Goal: Transaction & Acquisition: Purchase product/service

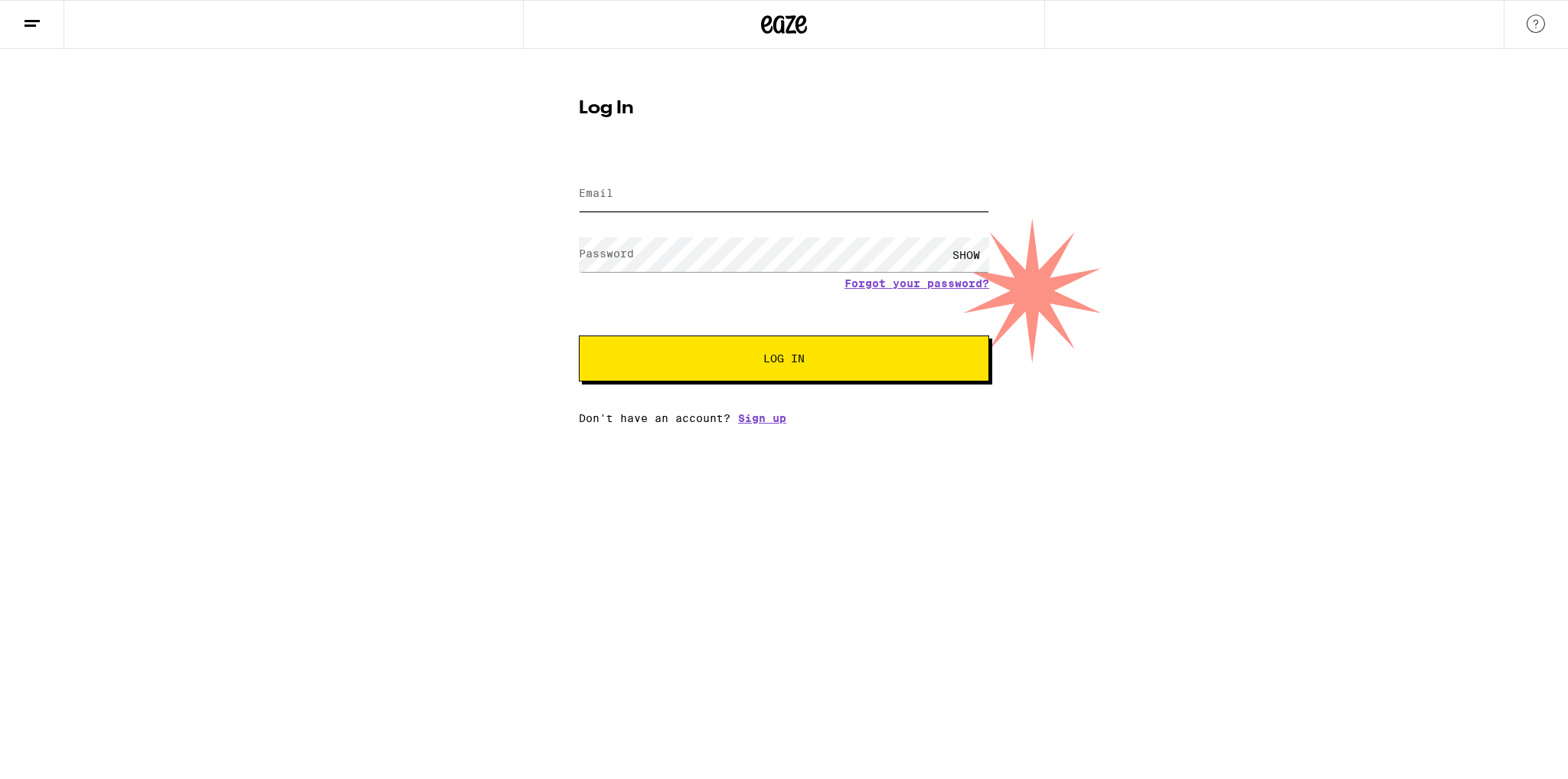
type input "[EMAIL_ADDRESS][DOMAIN_NAME]"
click at [680, 339] on button "Log In" at bounding box center [784, 358] width 410 height 46
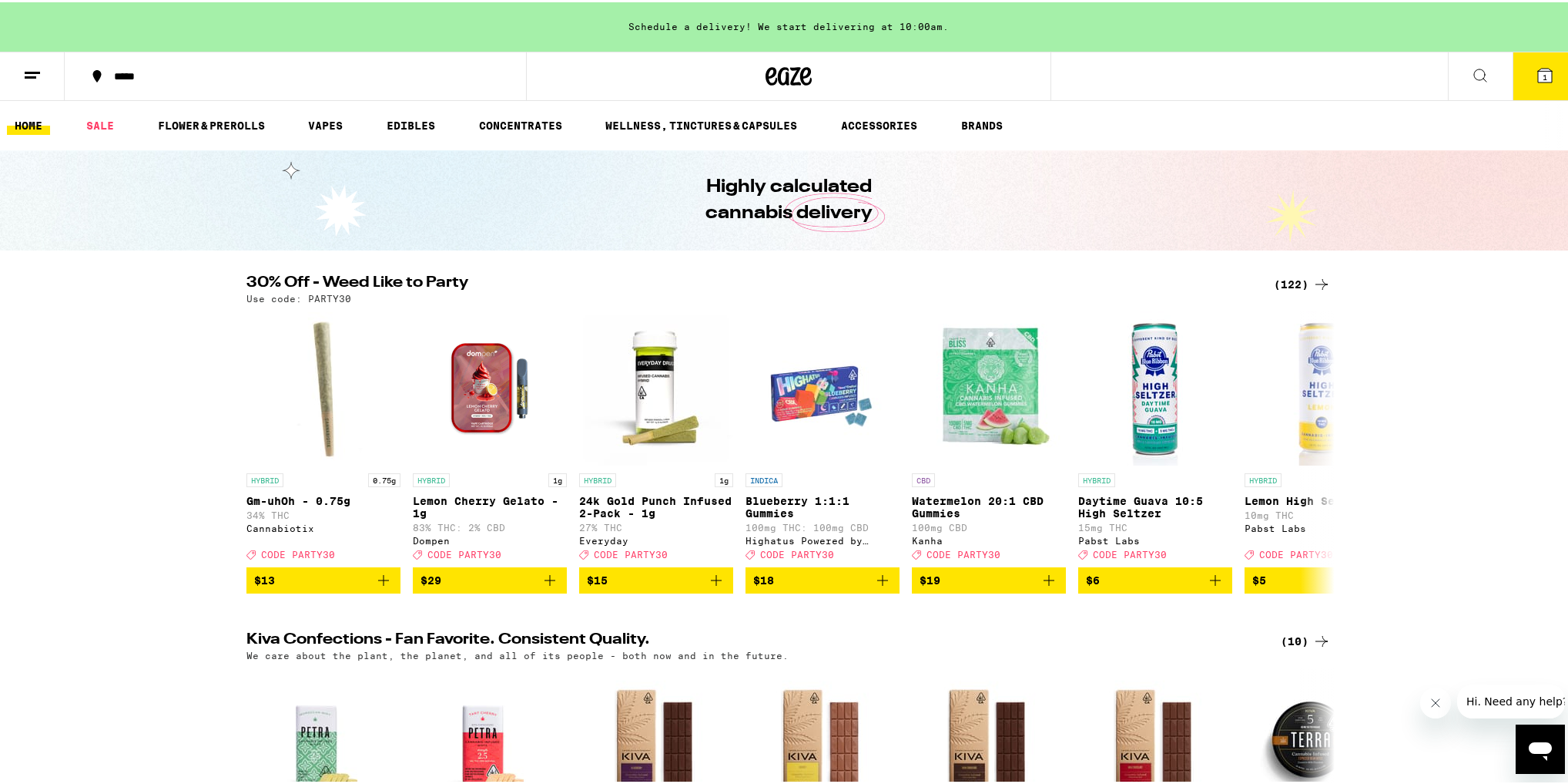
click at [1288, 274] on div "(122)" at bounding box center [1302, 281] width 57 height 18
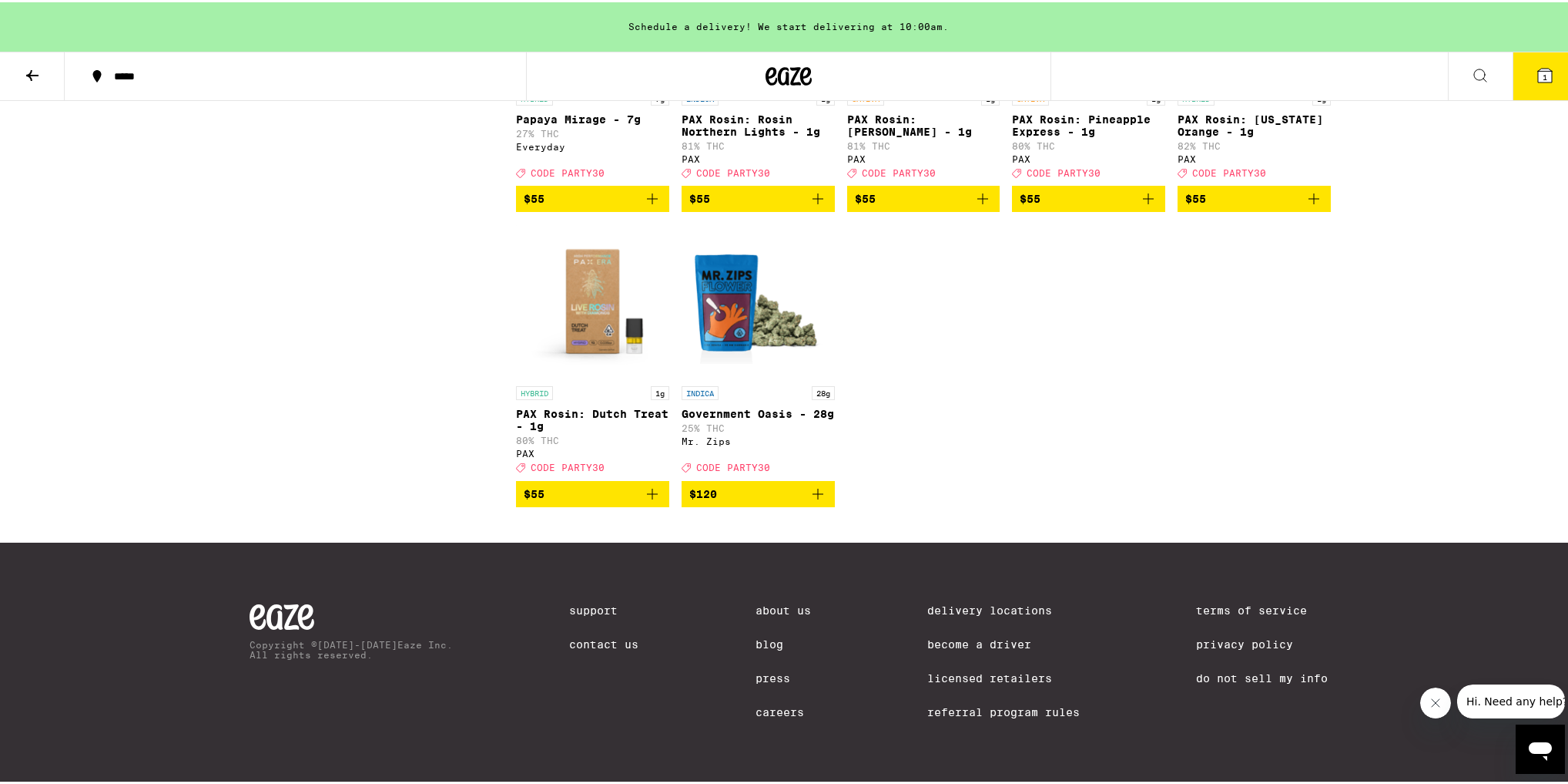
scroll to position [7338, 0]
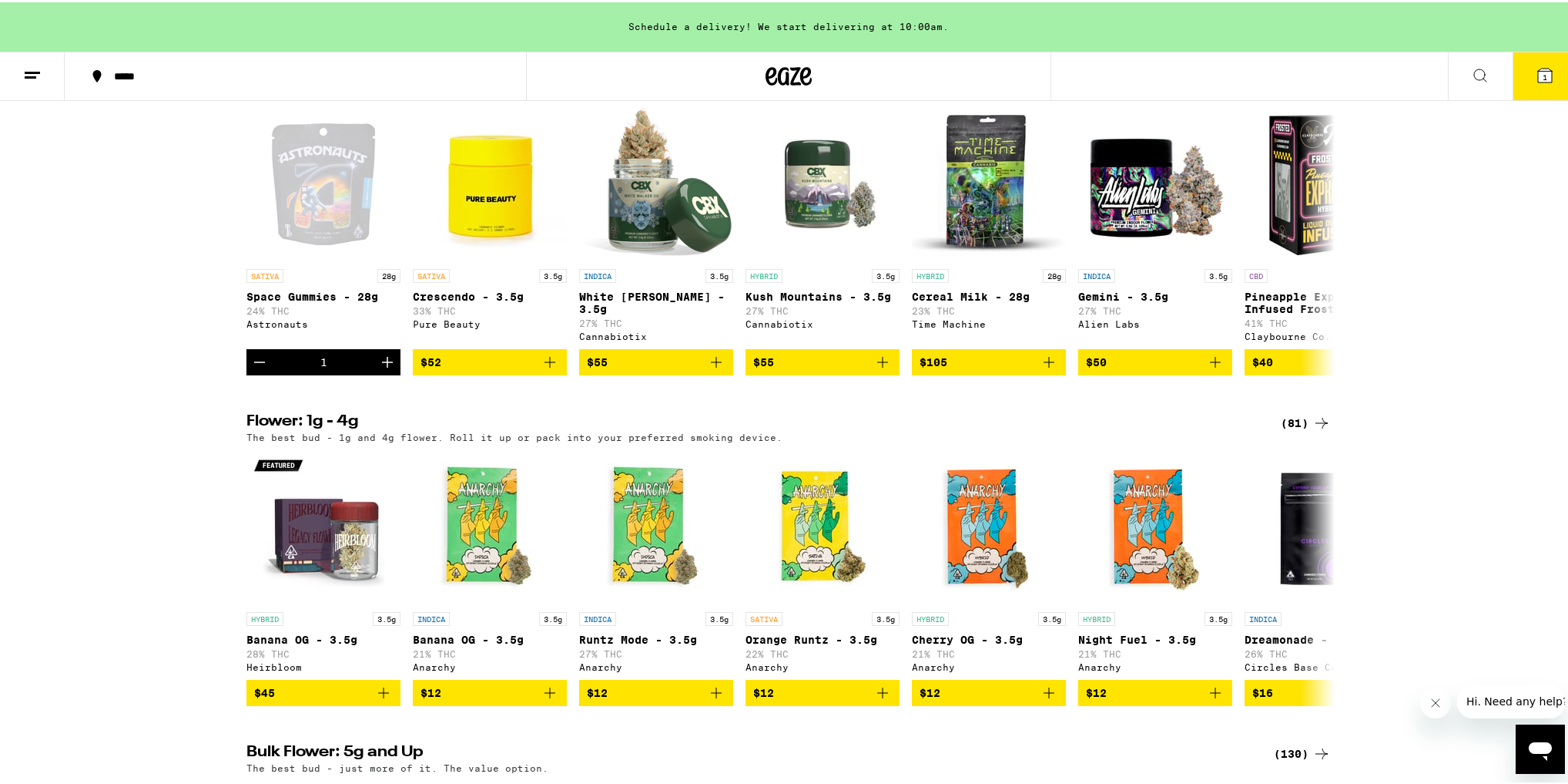
scroll to position [1233, 0]
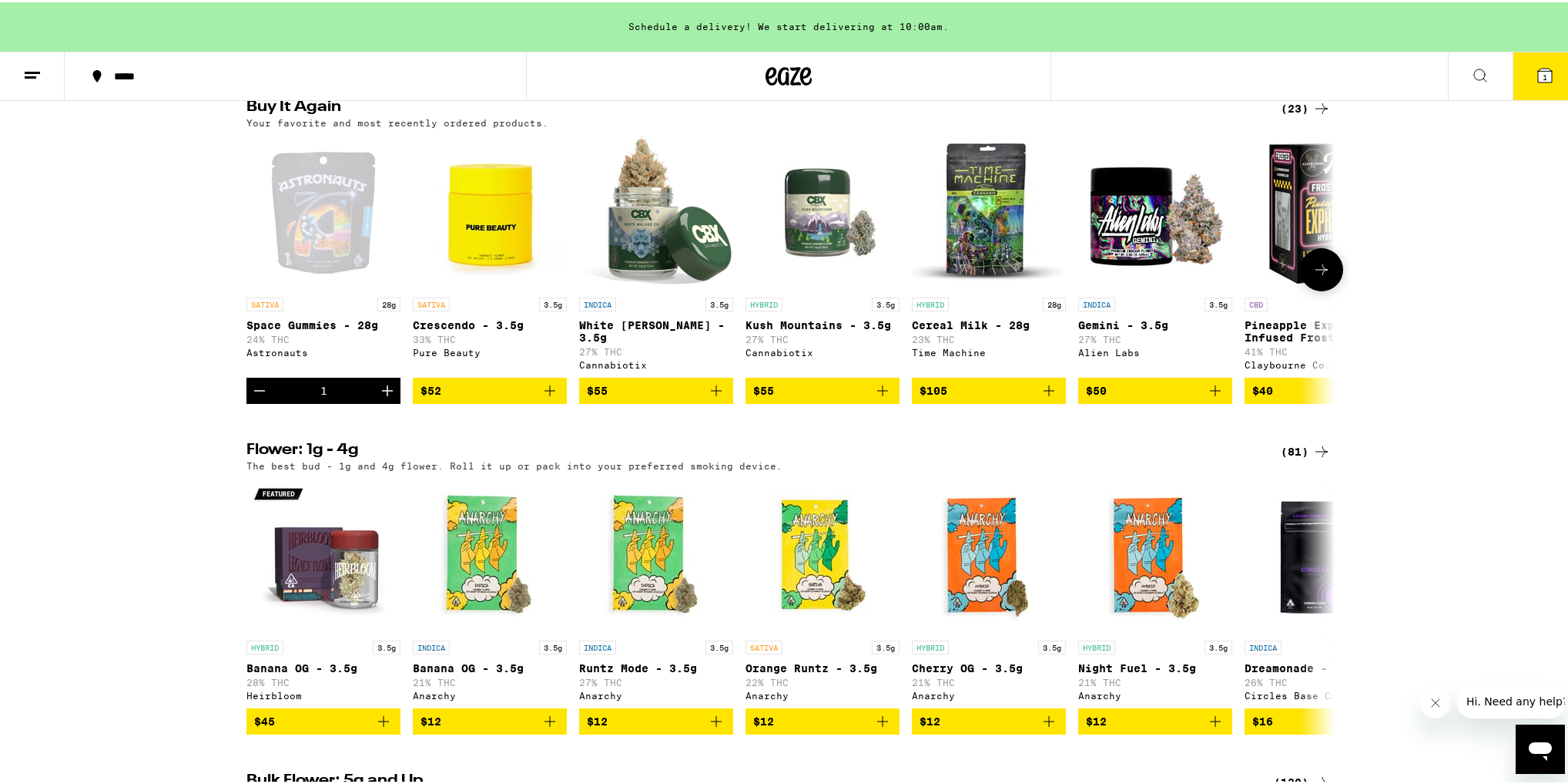
click at [261, 398] on icon "Decrement" at bounding box center [259, 388] width 18 height 18
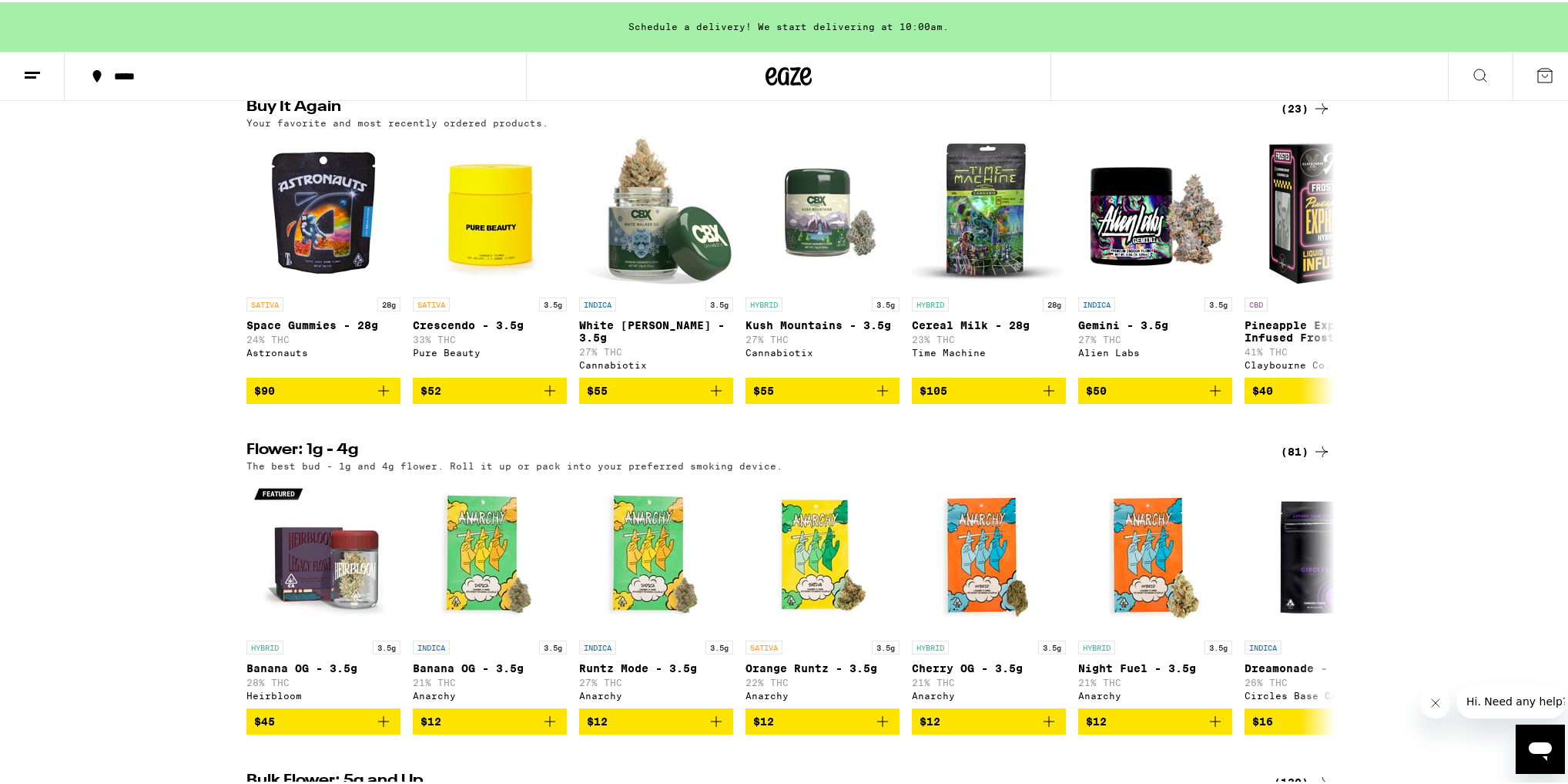
click at [149, 402] on div "Buy It Again (23) Your favorite and most recently ordered products. SATIVA 28g …" at bounding box center [788, 250] width 1578 height 304
click at [335, 276] on img "Open page for Space Gummies - 28g from Astronauts" at bounding box center [323, 209] width 154 height 154
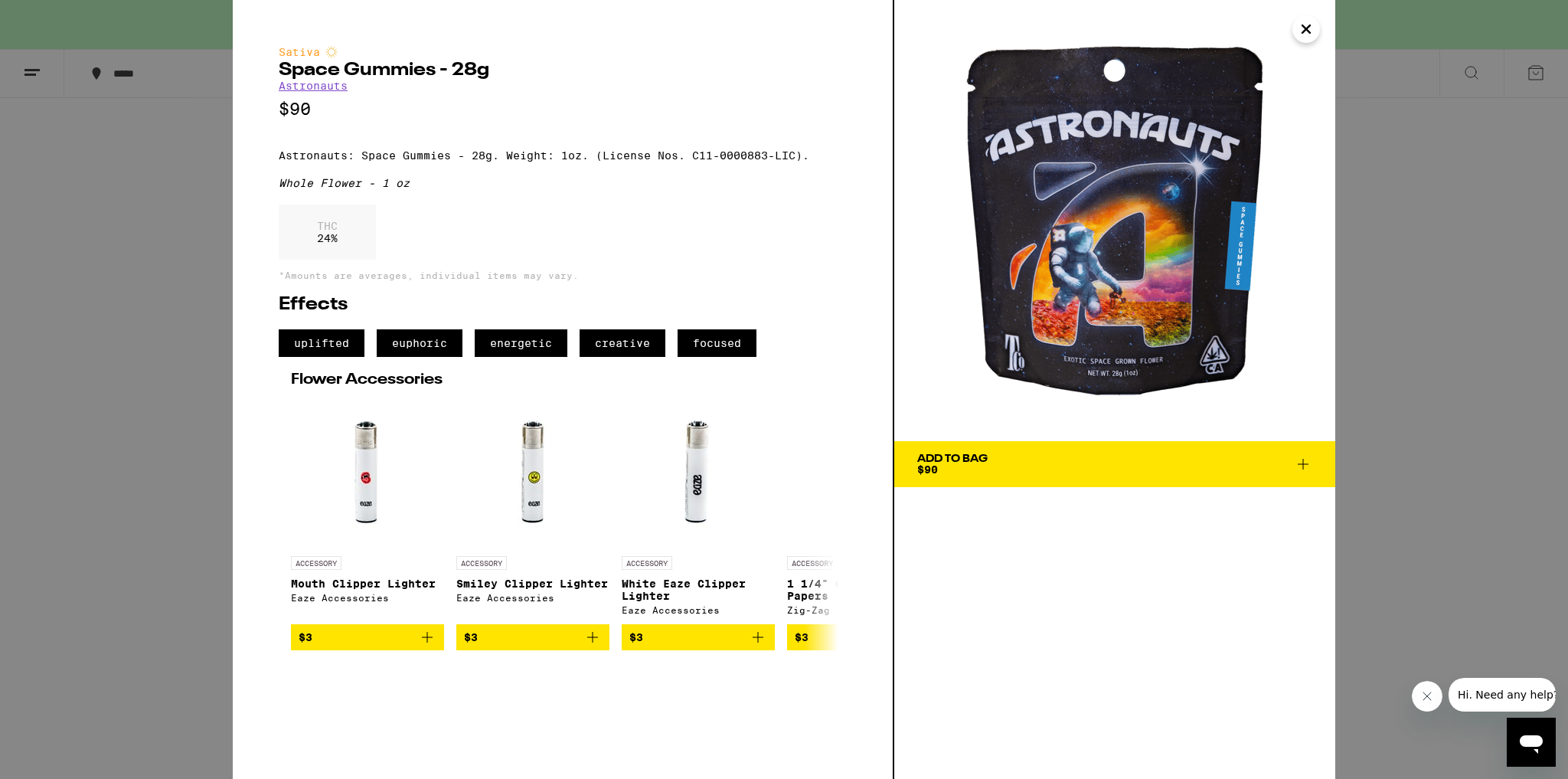
click at [164, 354] on div "Sativa Space Gummies - 28g Astronauts $90 Astronauts: Space Gummies - 28g. Weig…" at bounding box center [784, 390] width 1568 height 779
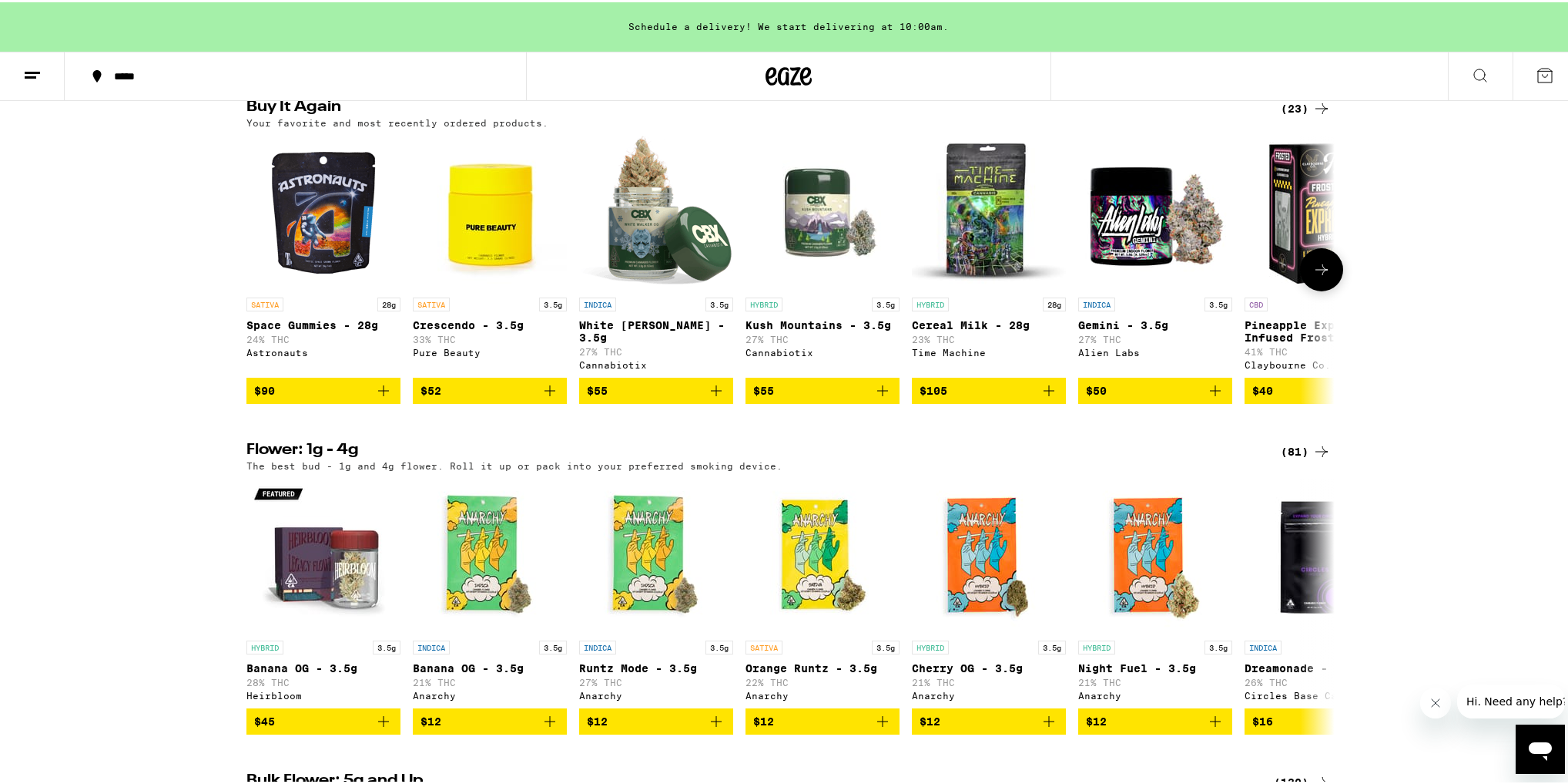
click at [320, 262] on img "Open page for Space Gummies - 28g from Astronauts" at bounding box center [323, 209] width 154 height 154
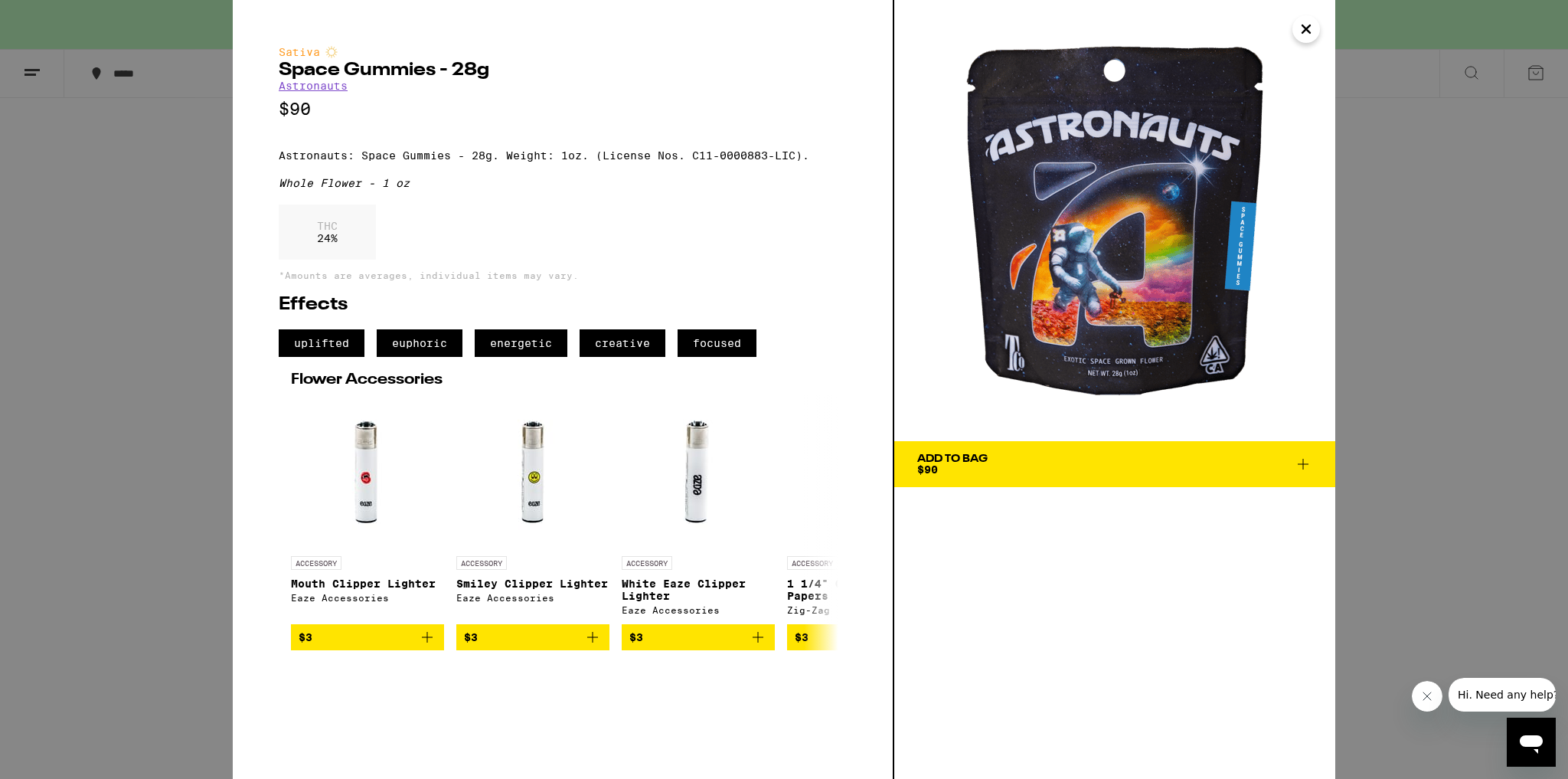
click at [2, 297] on div "Sativa Space Gummies - 28g Astronauts $90 Astronauts: Space Gummies - 28g. Weig…" at bounding box center [784, 390] width 1568 height 779
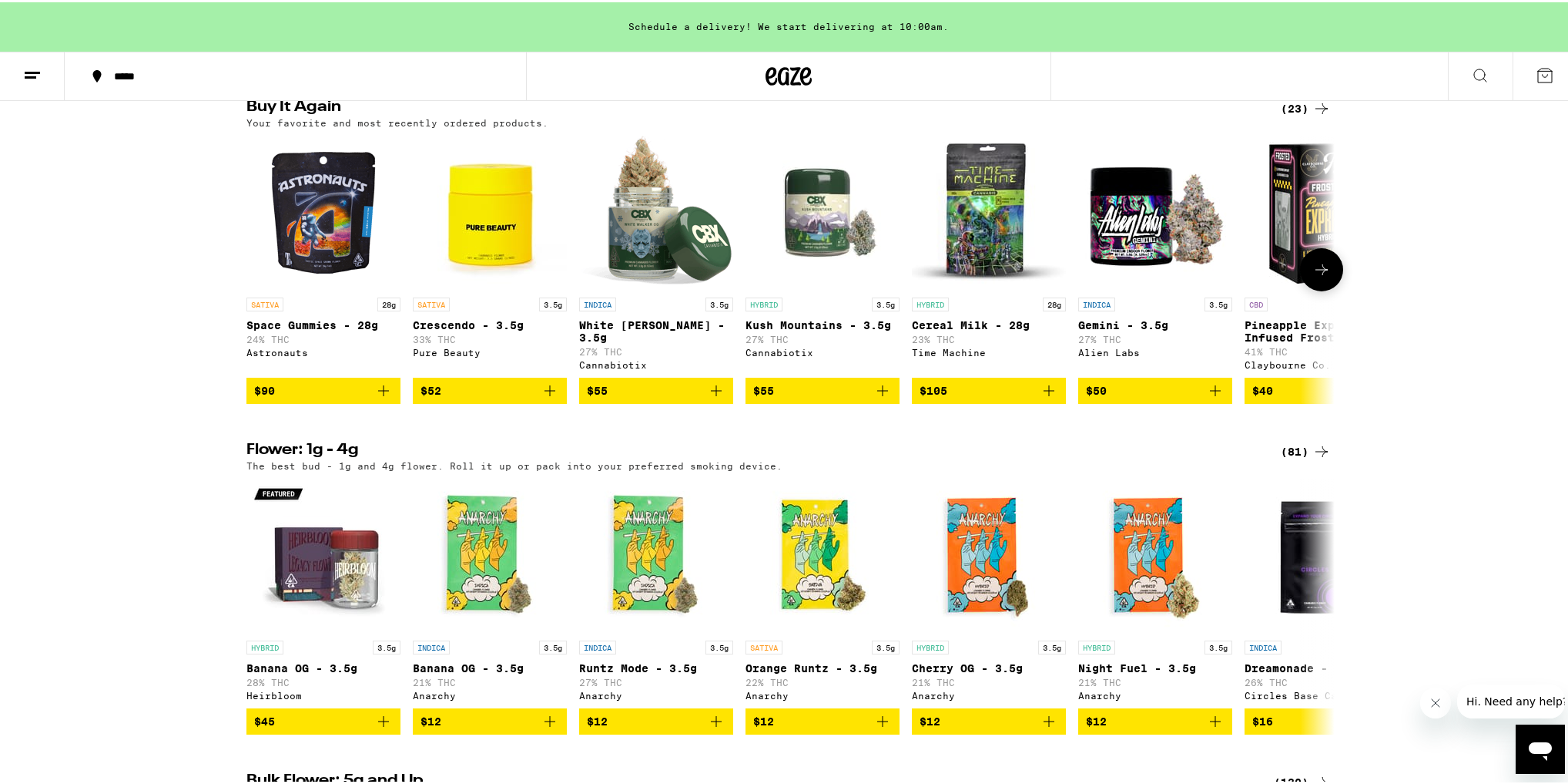
click at [378, 398] on icon "Add to bag" at bounding box center [383, 388] width 18 height 18
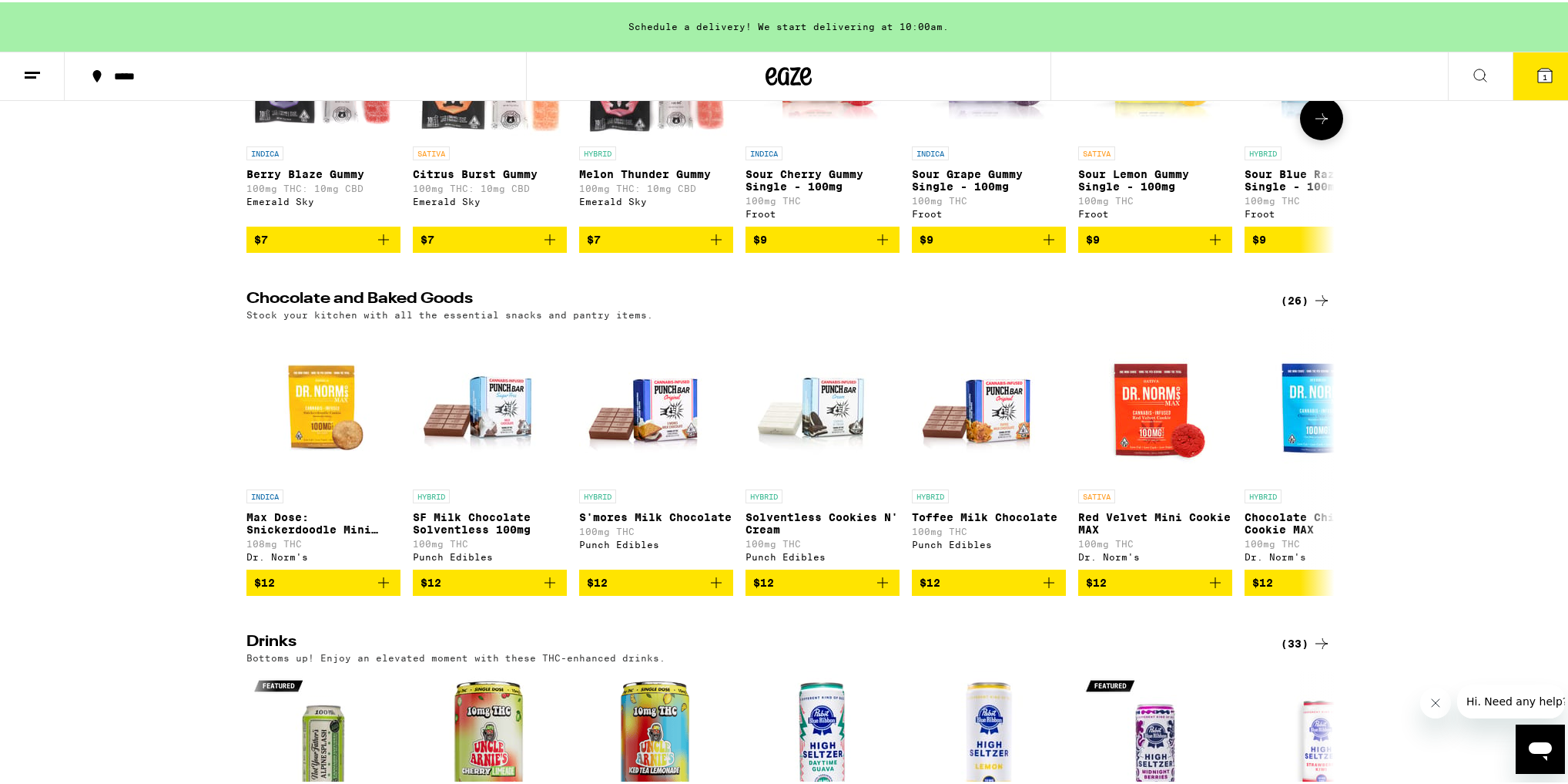
scroll to position [4501, 0]
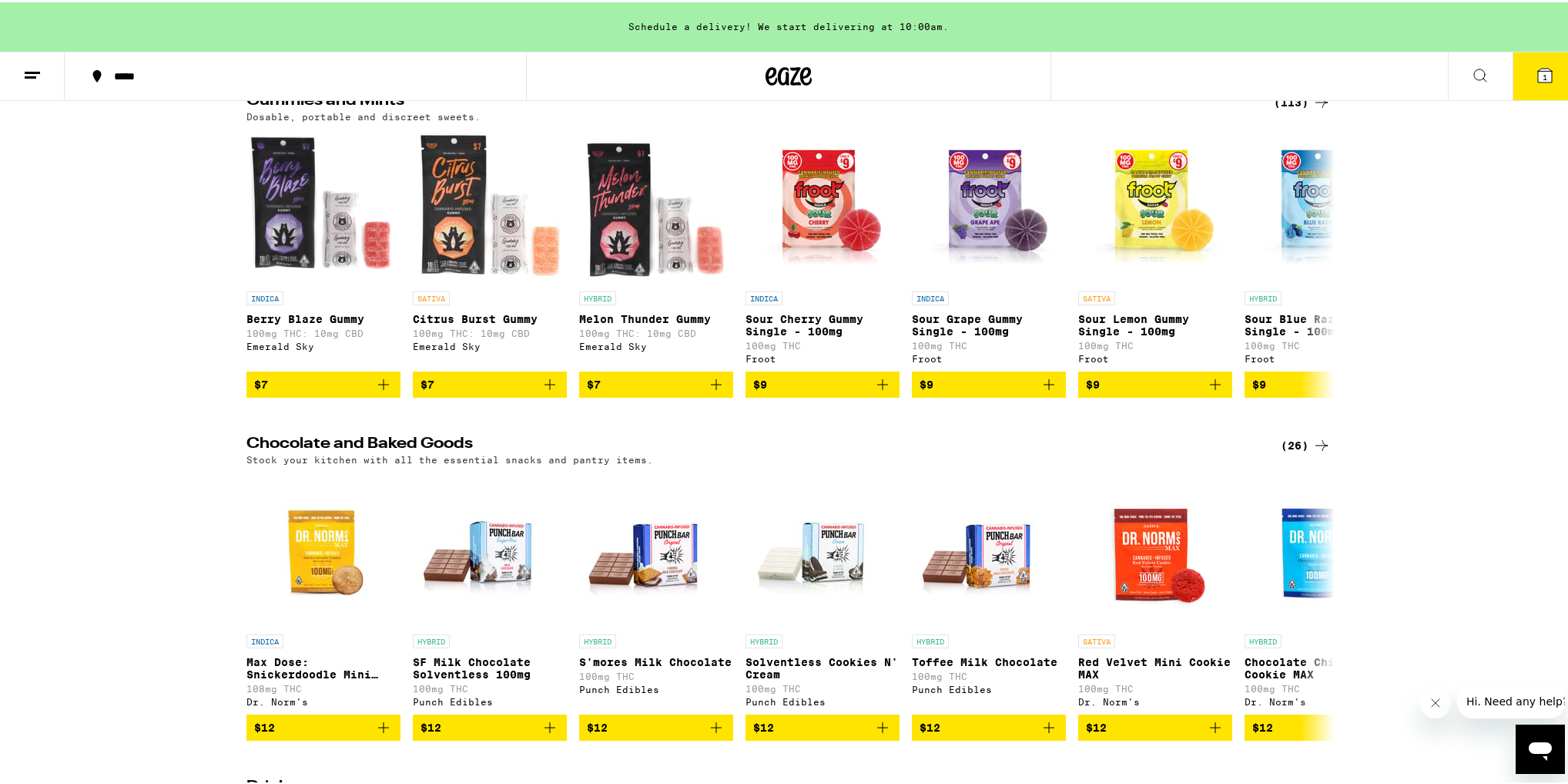
click at [1322, 109] on icon at bounding box center [1321, 99] width 18 height 18
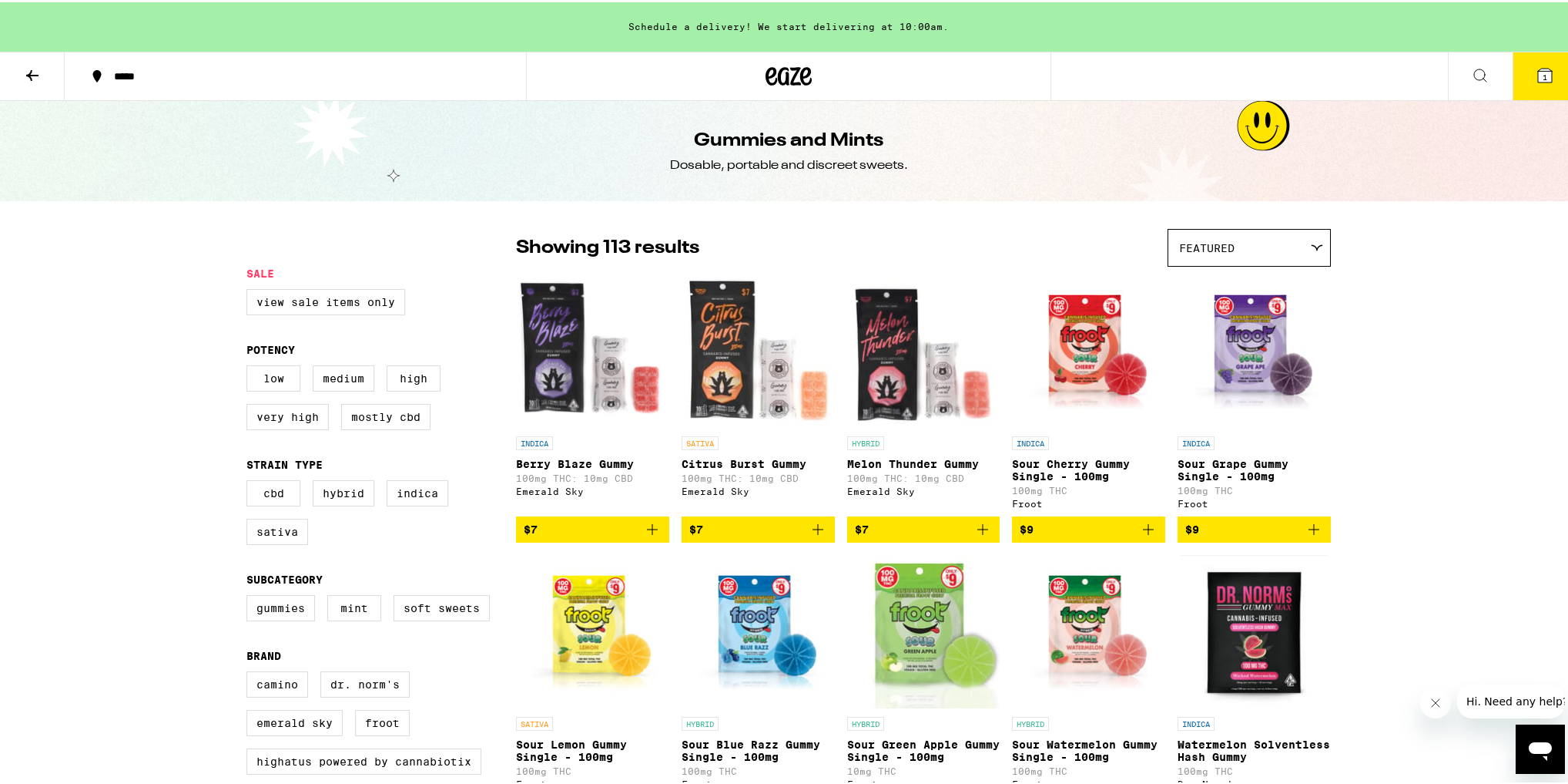
click at [1241, 256] on div "Featured" at bounding box center [1249, 246] width 161 height 36
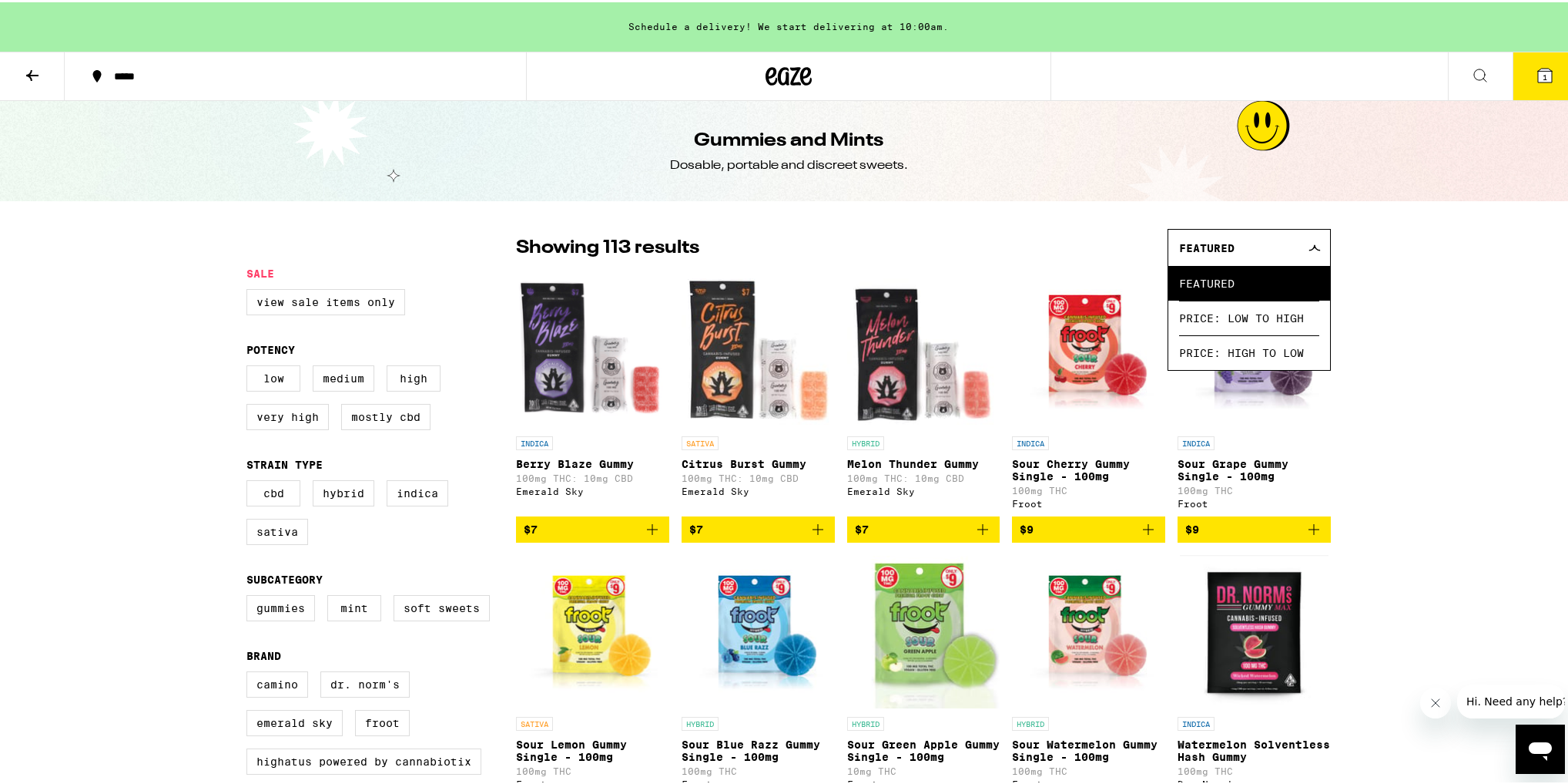
click at [1242, 252] on div "Featured" at bounding box center [1249, 246] width 161 height 36
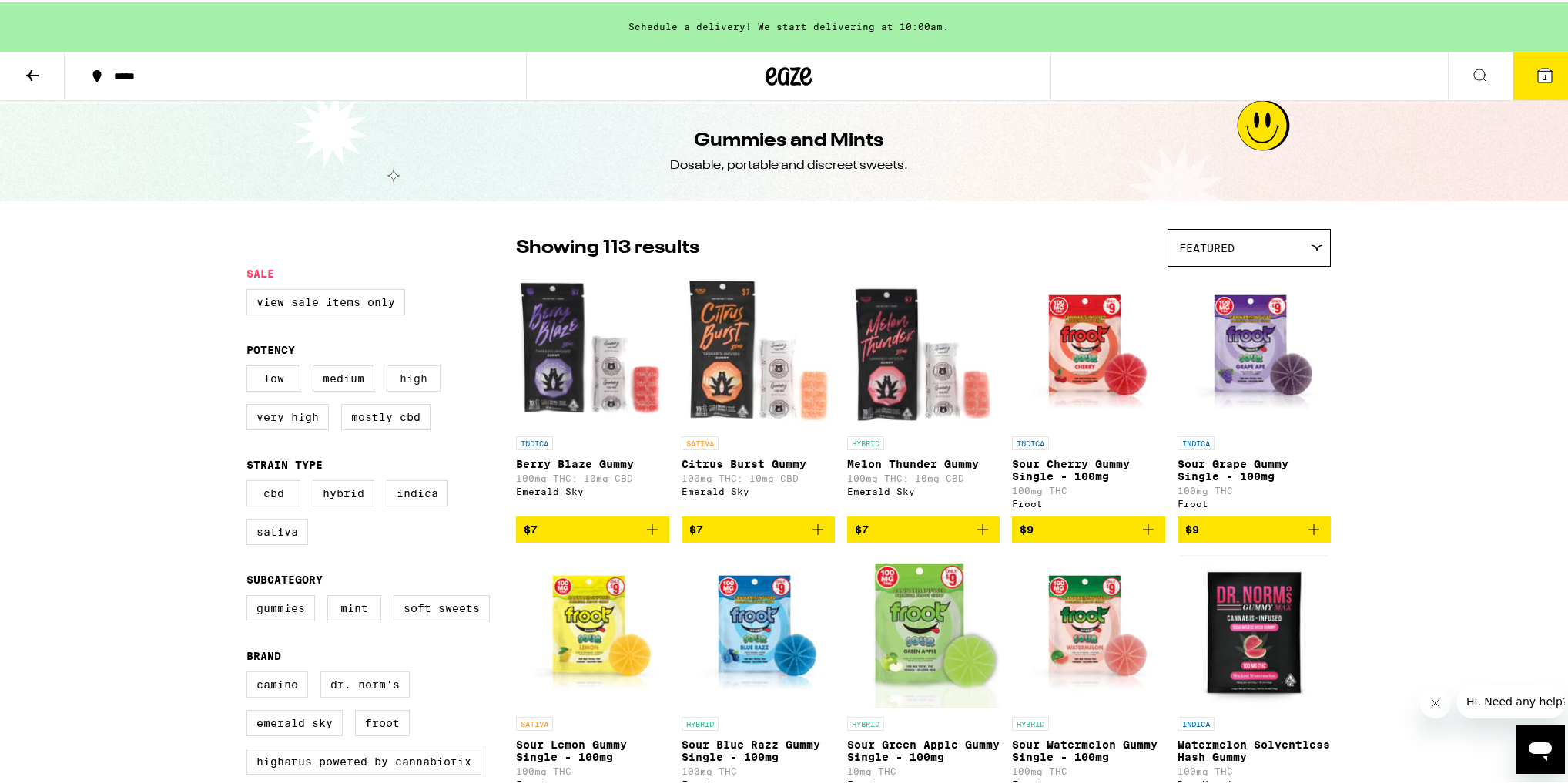
click at [411, 376] on label "High" at bounding box center [414, 376] width 54 height 26
click at [250, 366] on input "High" at bounding box center [249, 365] width 1 height 1
checkbox input "true"
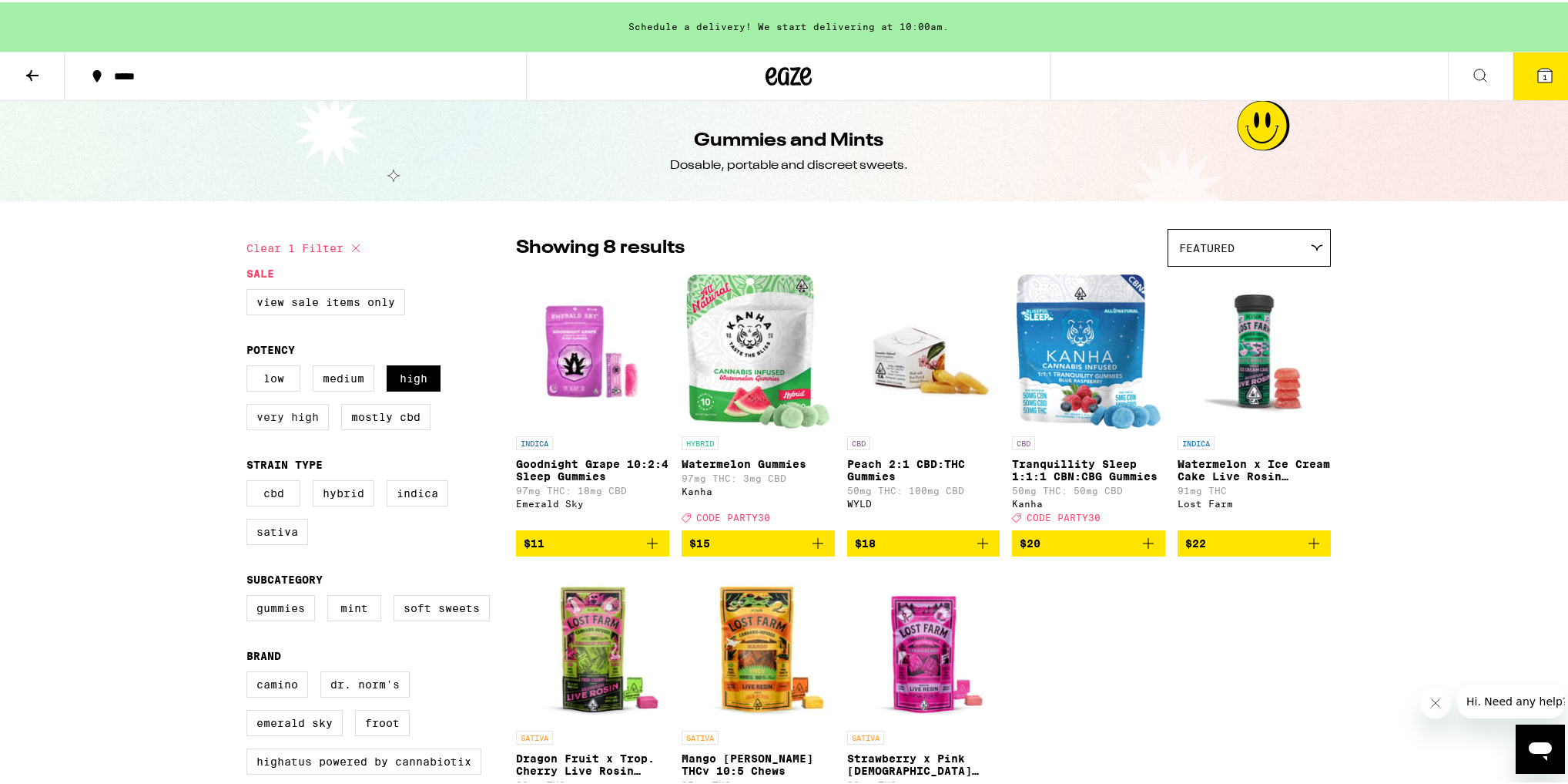
click at [308, 423] on label "Very High" at bounding box center [288, 414] width 82 height 26
click at [291, 422] on label "Very High" at bounding box center [288, 414] width 82 height 26
click at [250, 366] on input "Very High" at bounding box center [249, 365] width 1 height 1
checkbox input "true"
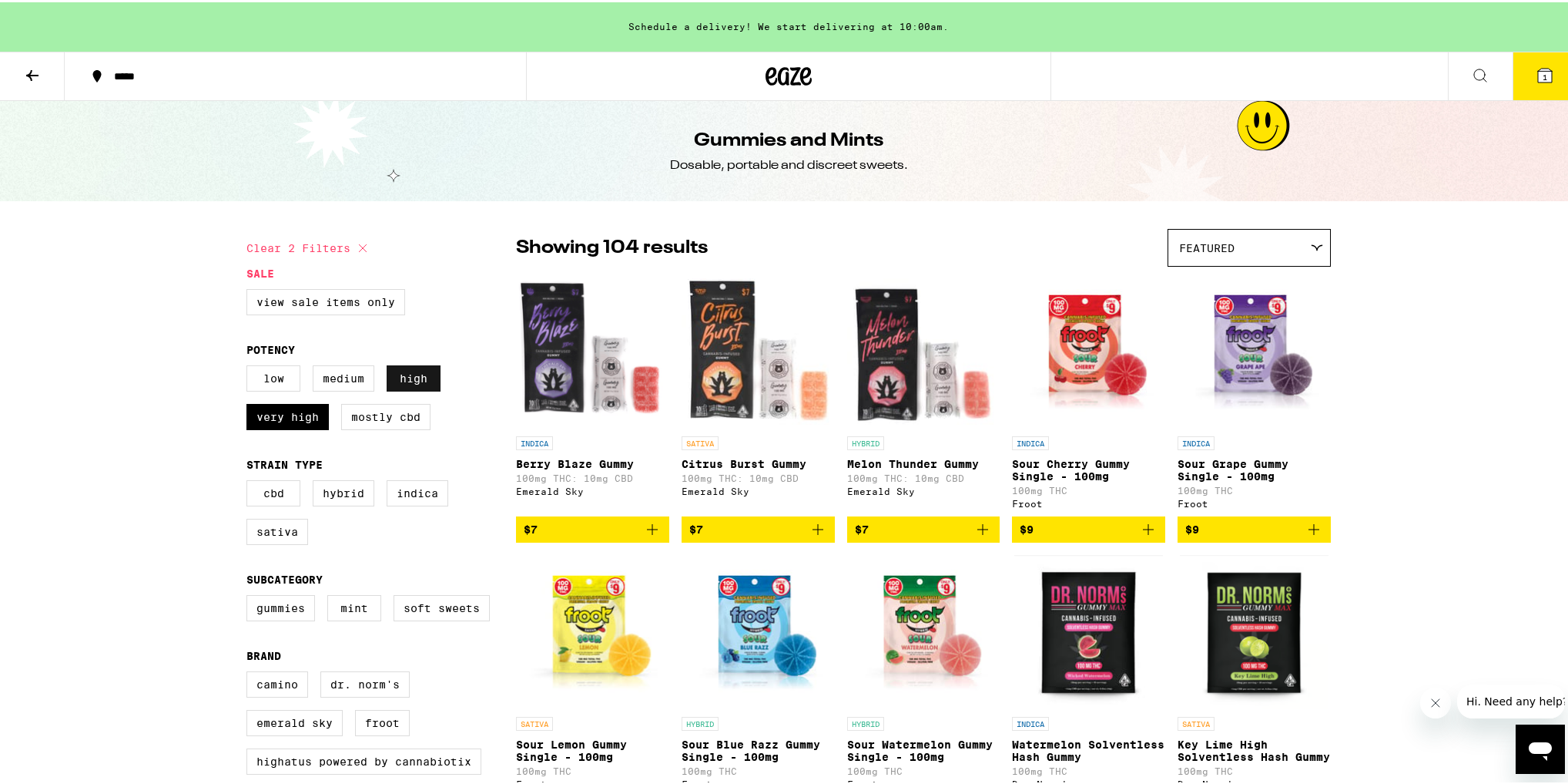
click at [387, 389] on label "High" at bounding box center [414, 376] width 54 height 26
click at [250, 366] on input "High" at bounding box center [249, 365] width 1 height 1
checkbox input "false"
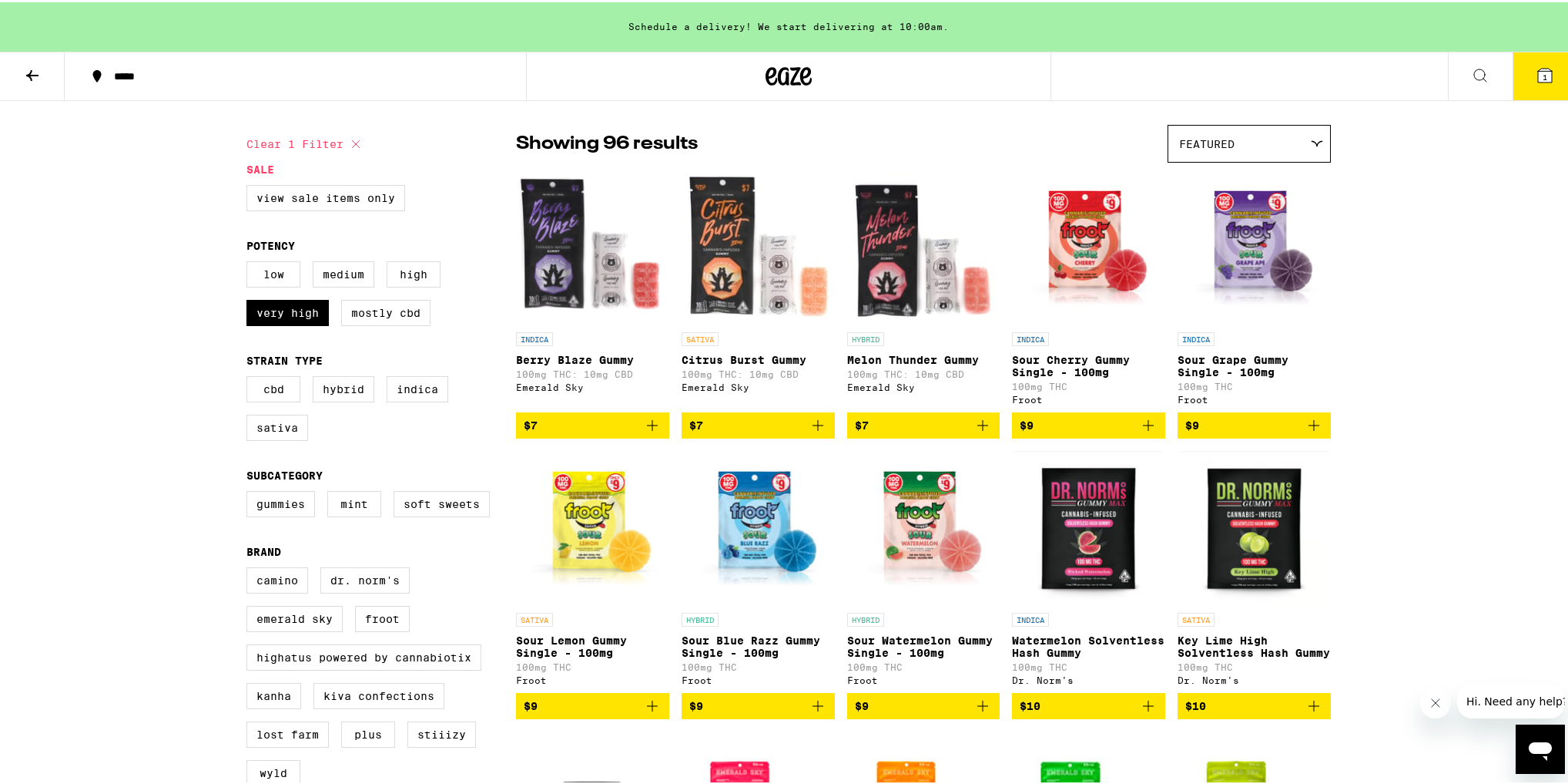
scroll to position [61, 0]
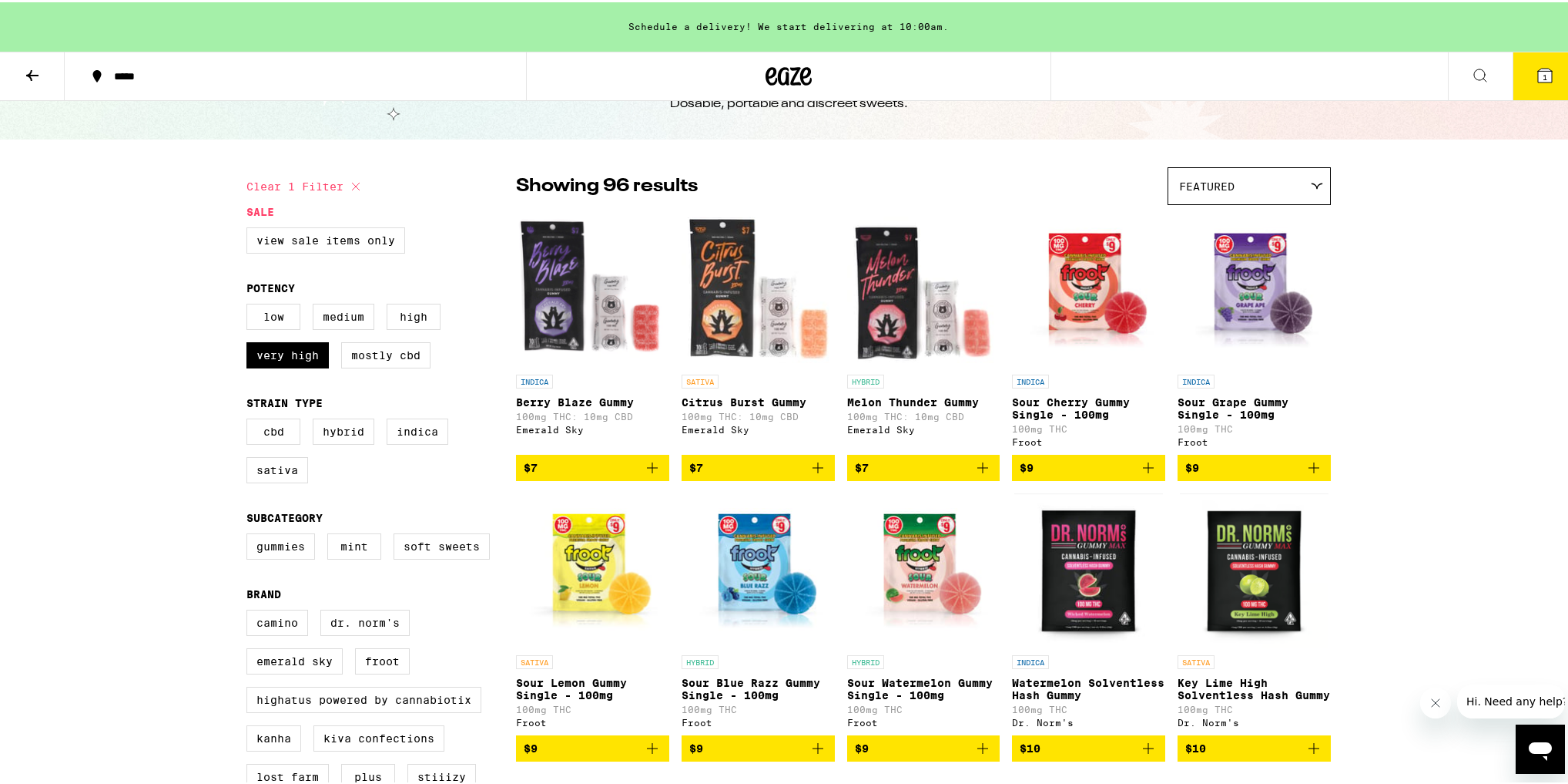
click at [588, 393] on div "INDICA [PERSON_NAME] Blaze Gummy 100mg THC: 10mg CBD Emerald Sky" at bounding box center [592, 408] width 153 height 73
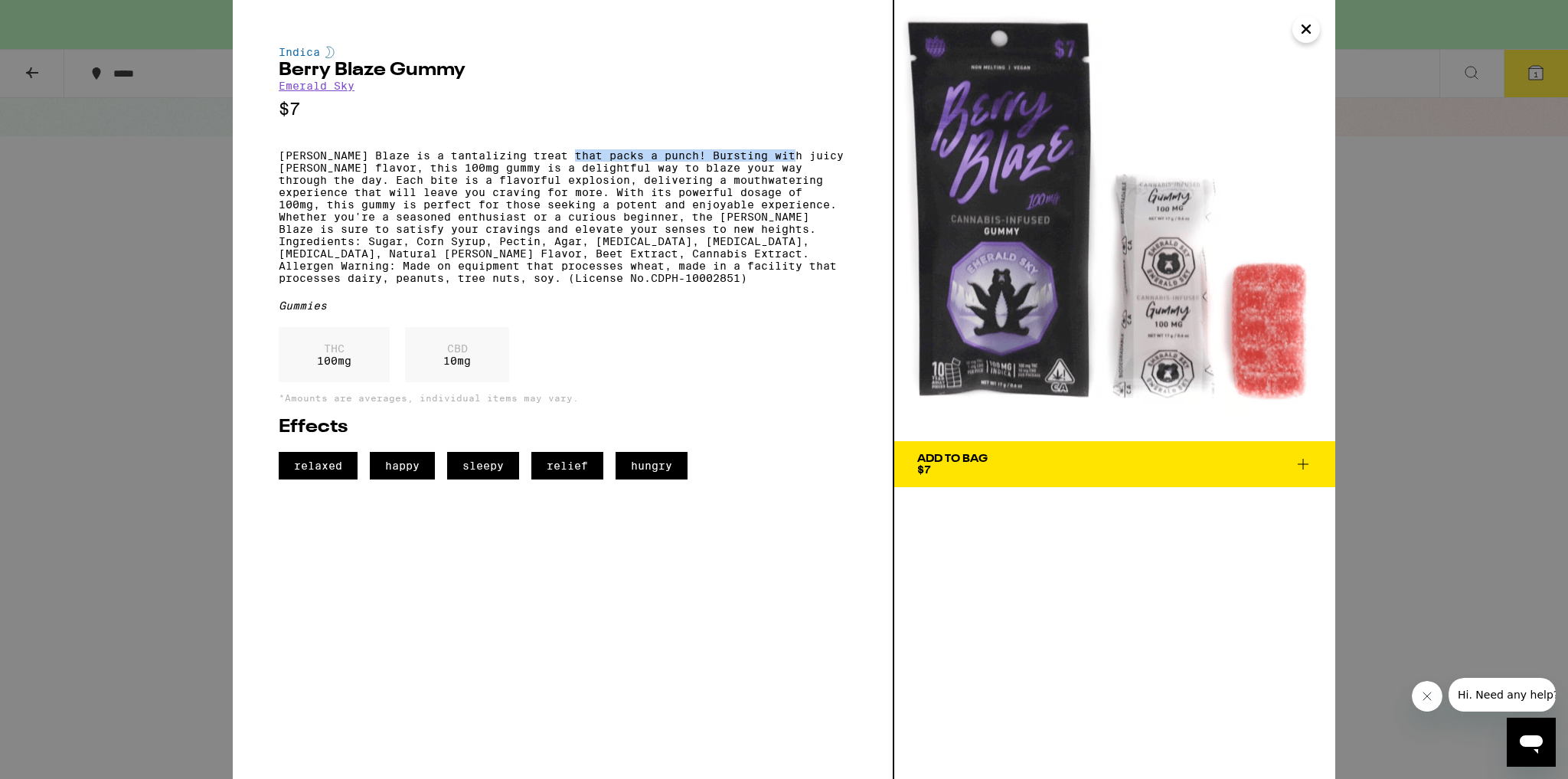
drag, startPoint x: 575, startPoint y: 142, endPoint x: 796, endPoint y: 162, distance: 221.9
click at [796, 162] on div "Indica [PERSON_NAME] Blaze Gummy Emerald Sky $7 [PERSON_NAME] Blaze is a tantal…" at bounding box center [562, 262] width 568 height 433
click at [796, 162] on p "[PERSON_NAME] Blaze is a tantalizing treat that packs a punch! Bursting with ju…" at bounding box center [562, 217] width 568 height 135
click at [54, 257] on div "Indica [PERSON_NAME] Blaze Gummy Emerald Sky $7 [PERSON_NAME] Blaze is a tantal…" at bounding box center [784, 390] width 1568 height 779
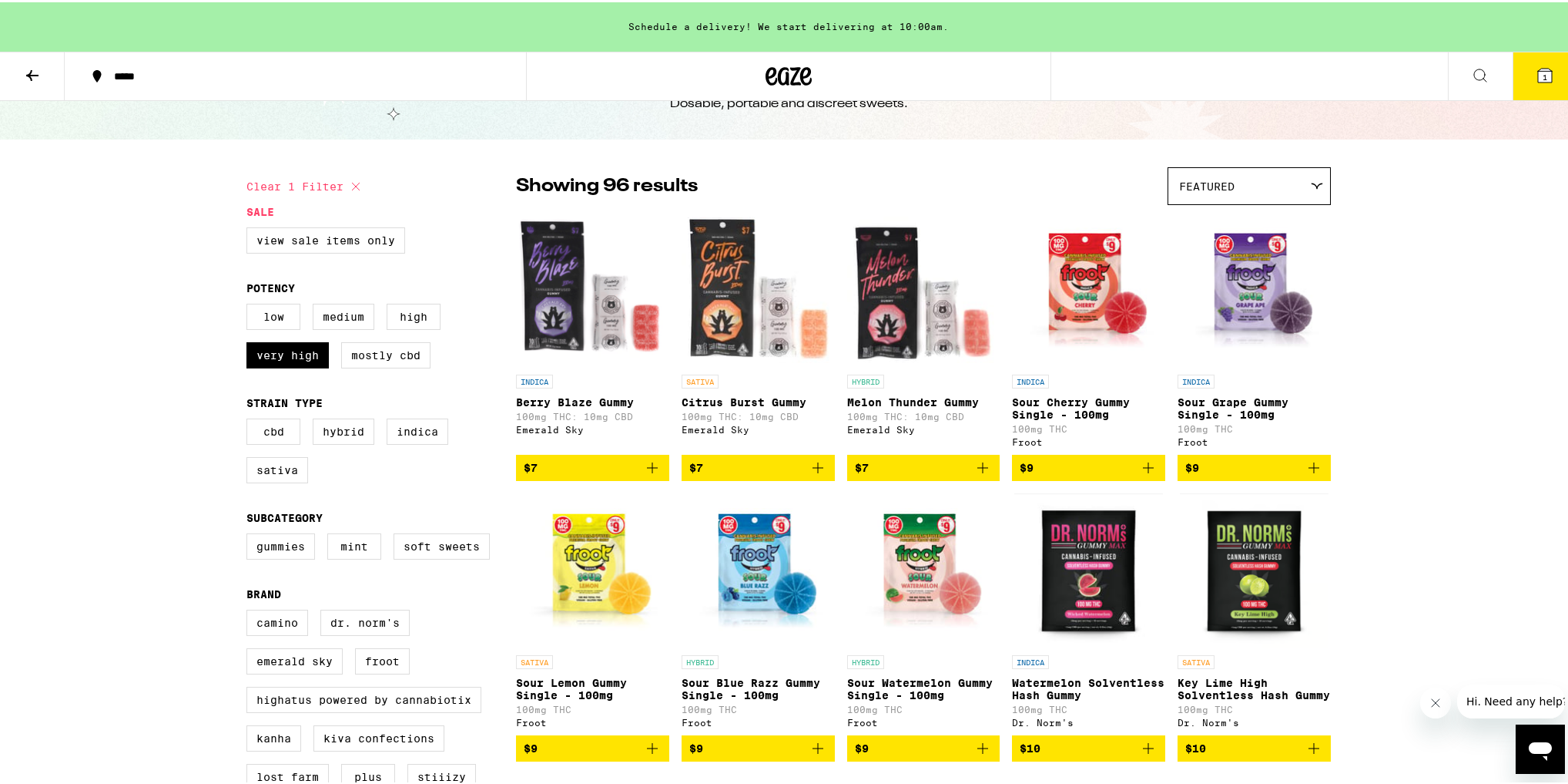
click at [817, 471] on icon "Add to bag" at bounding box center [817, 465] width 18 height 18
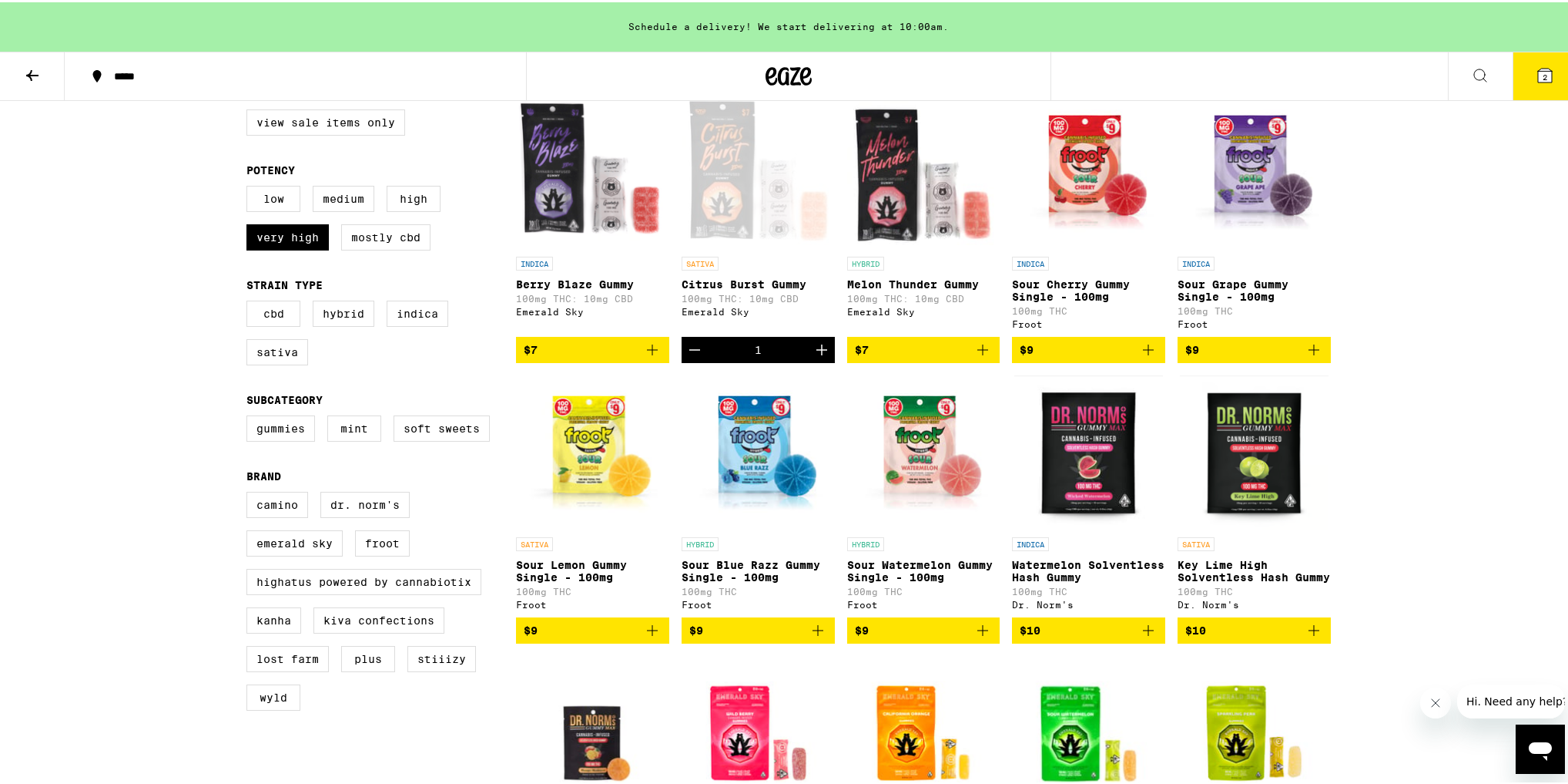
scroll to position [61, 0]
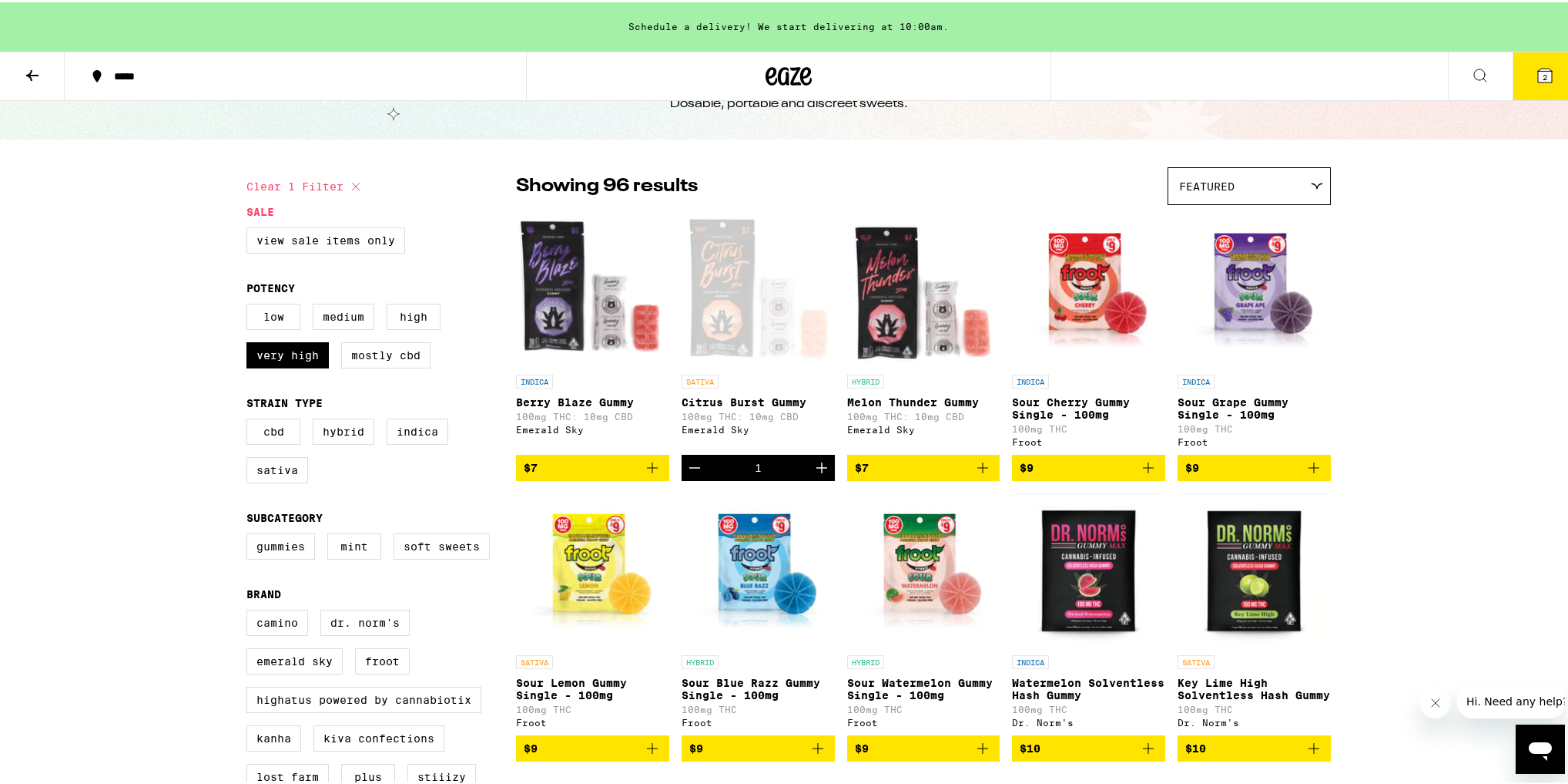
drag, startPoint x: 1417, startPoint y: 444, endPoint x: 1412, endPoint y: 458, distance: 14.9
click at [974, 470] on icon "Add to bag" at bounding box center [982, 465] width 18 height 18
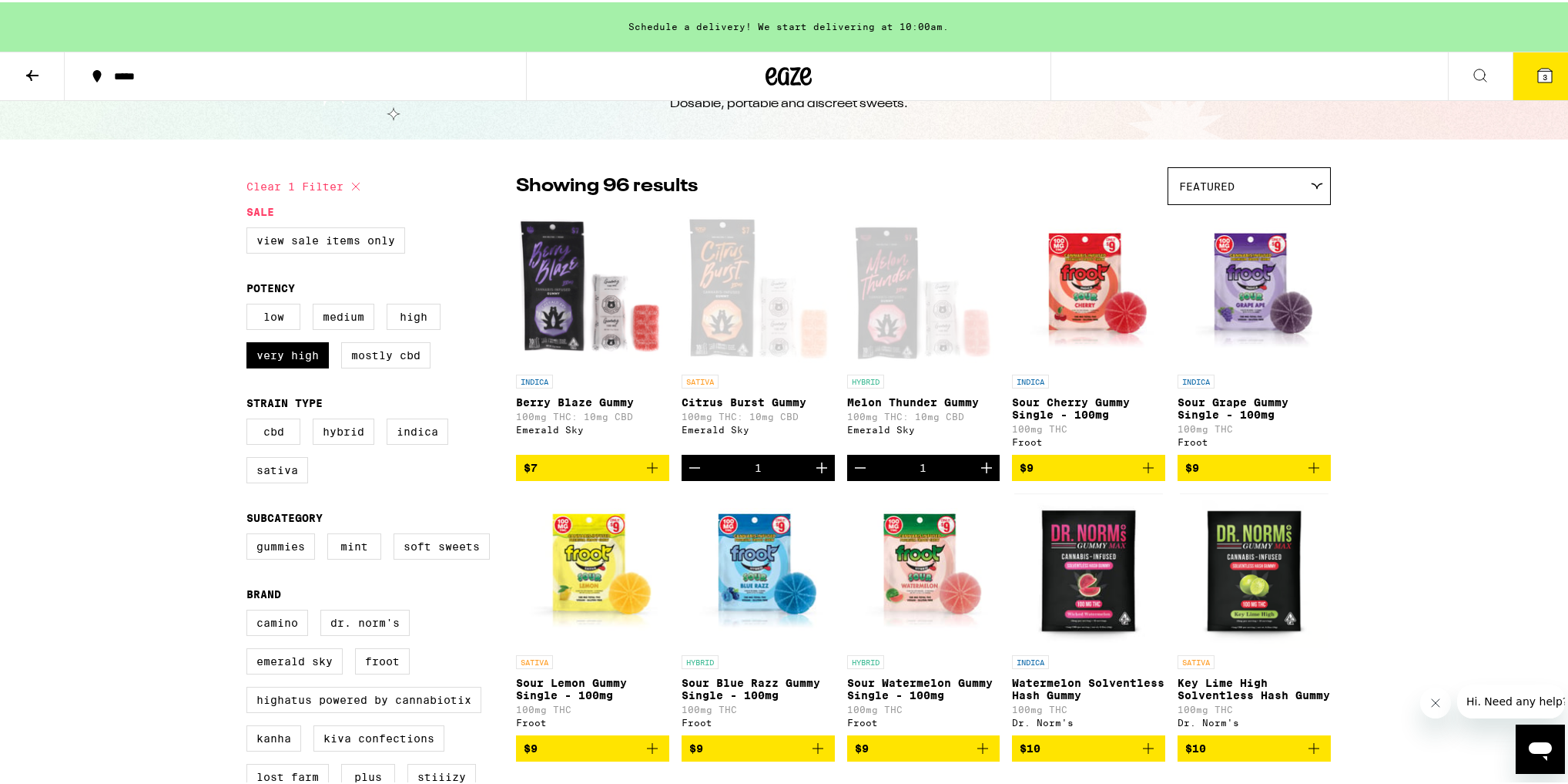
click at [643, 471] on icon "Add to bag" at bounding box center [652, 465] width 18 height 18
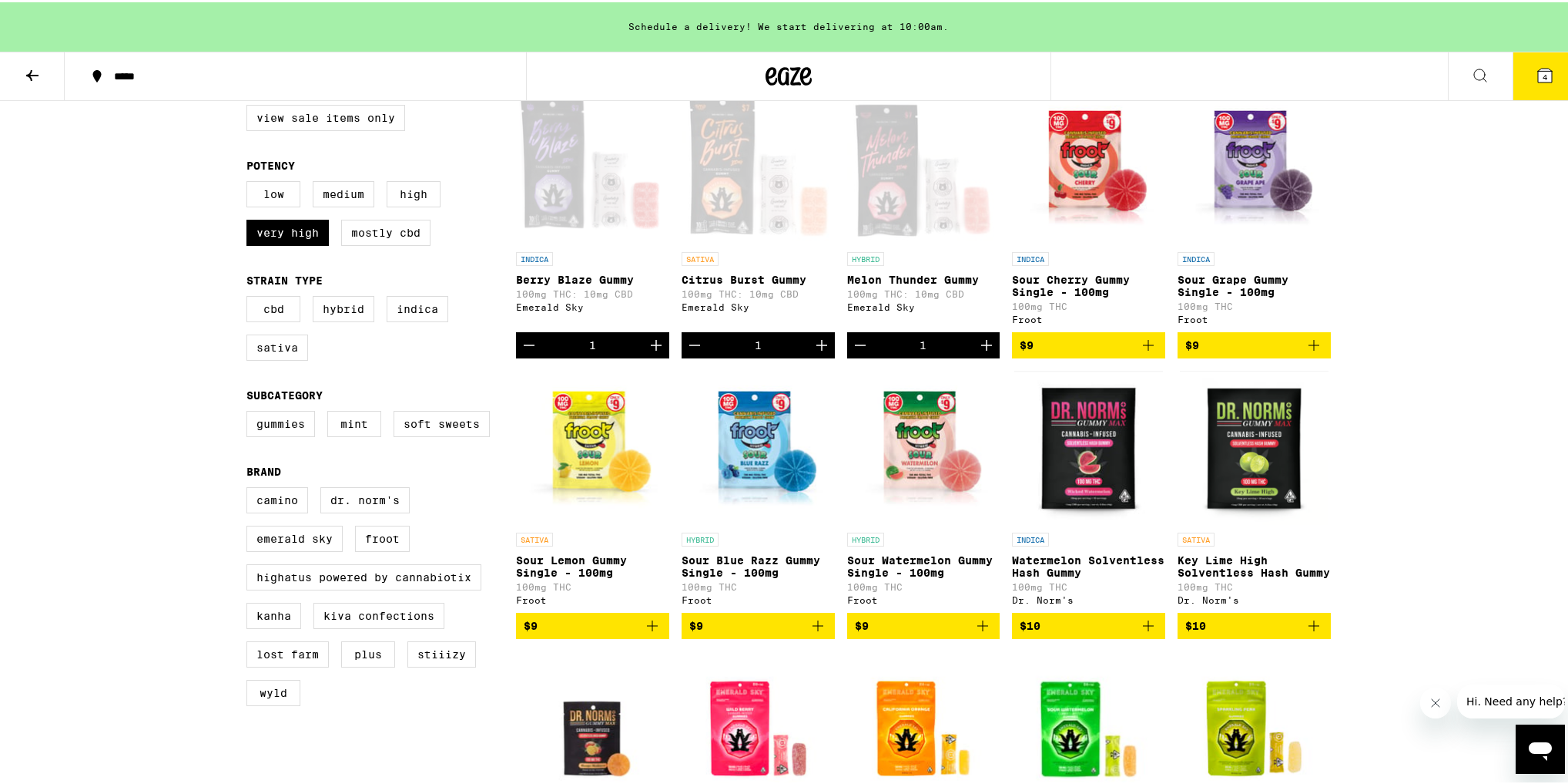
scroll to position [185, 0]
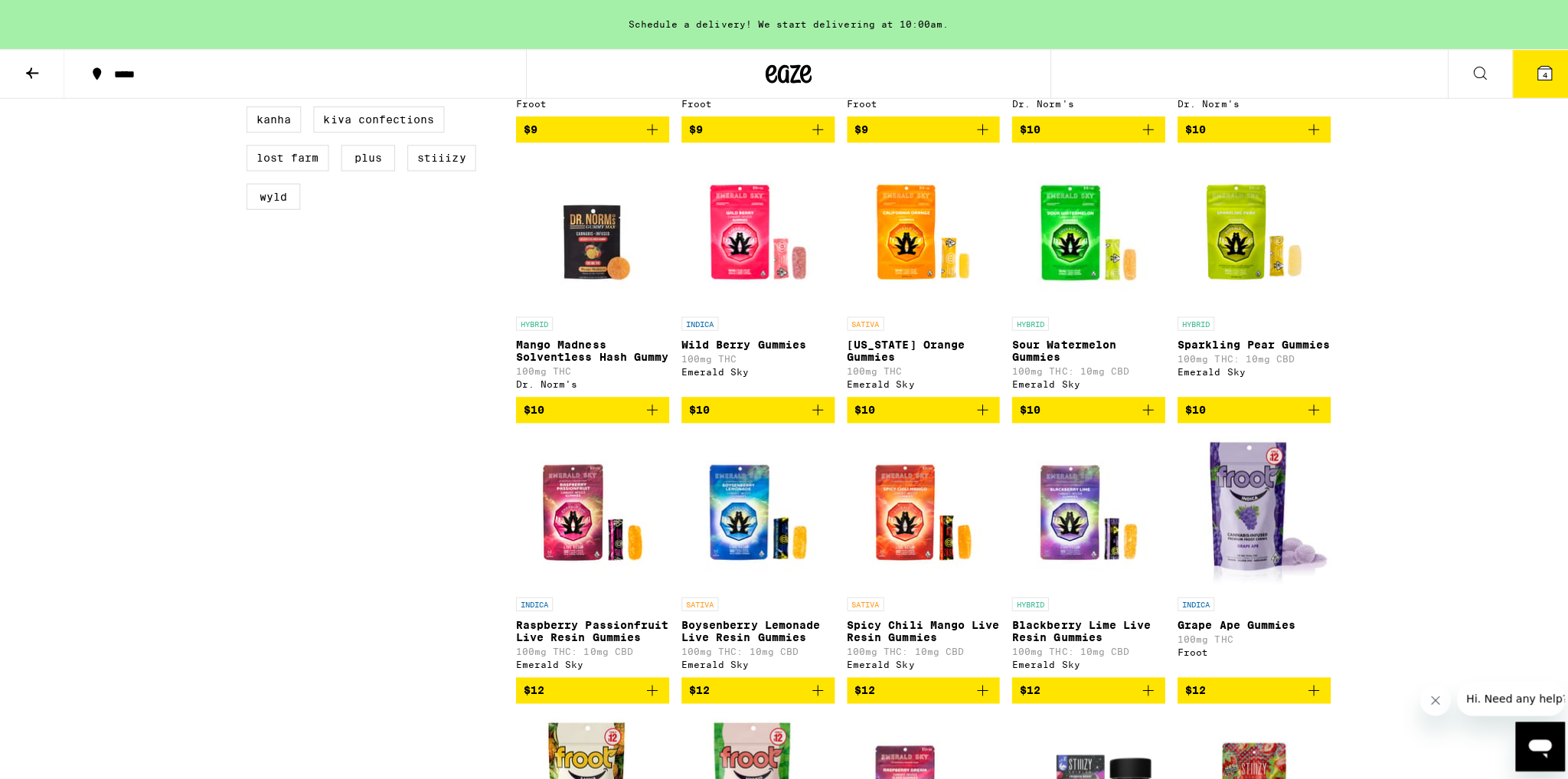
scroll to position [0, 0]
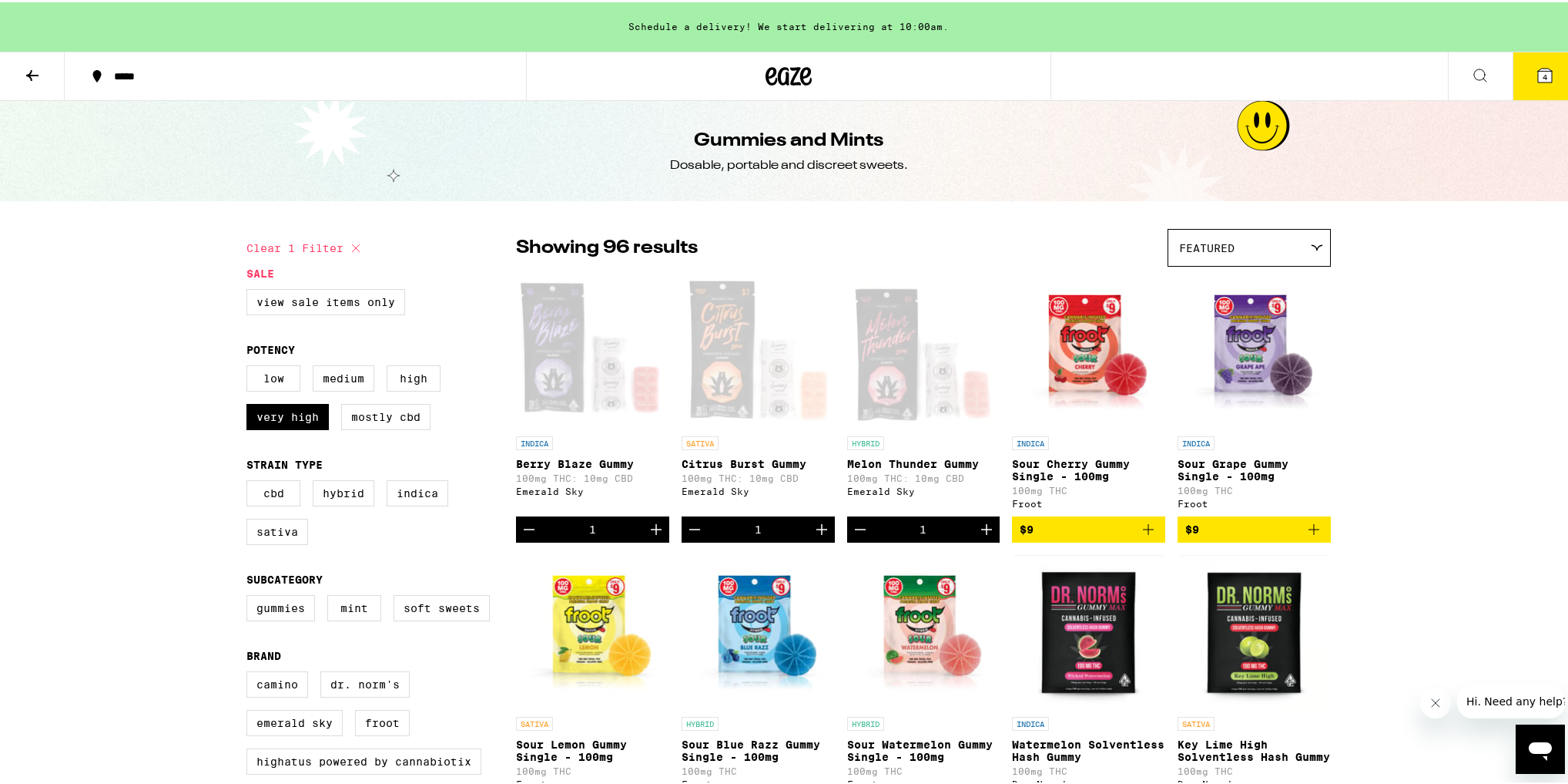
drag, startPoint x: 1408, startPoint y: 620, endPoint x: 1548, endPoint y: 179, distance: 462.7
click at [1540, 93] on button "4" at bounding box center [1545, 74] width 65 height 48
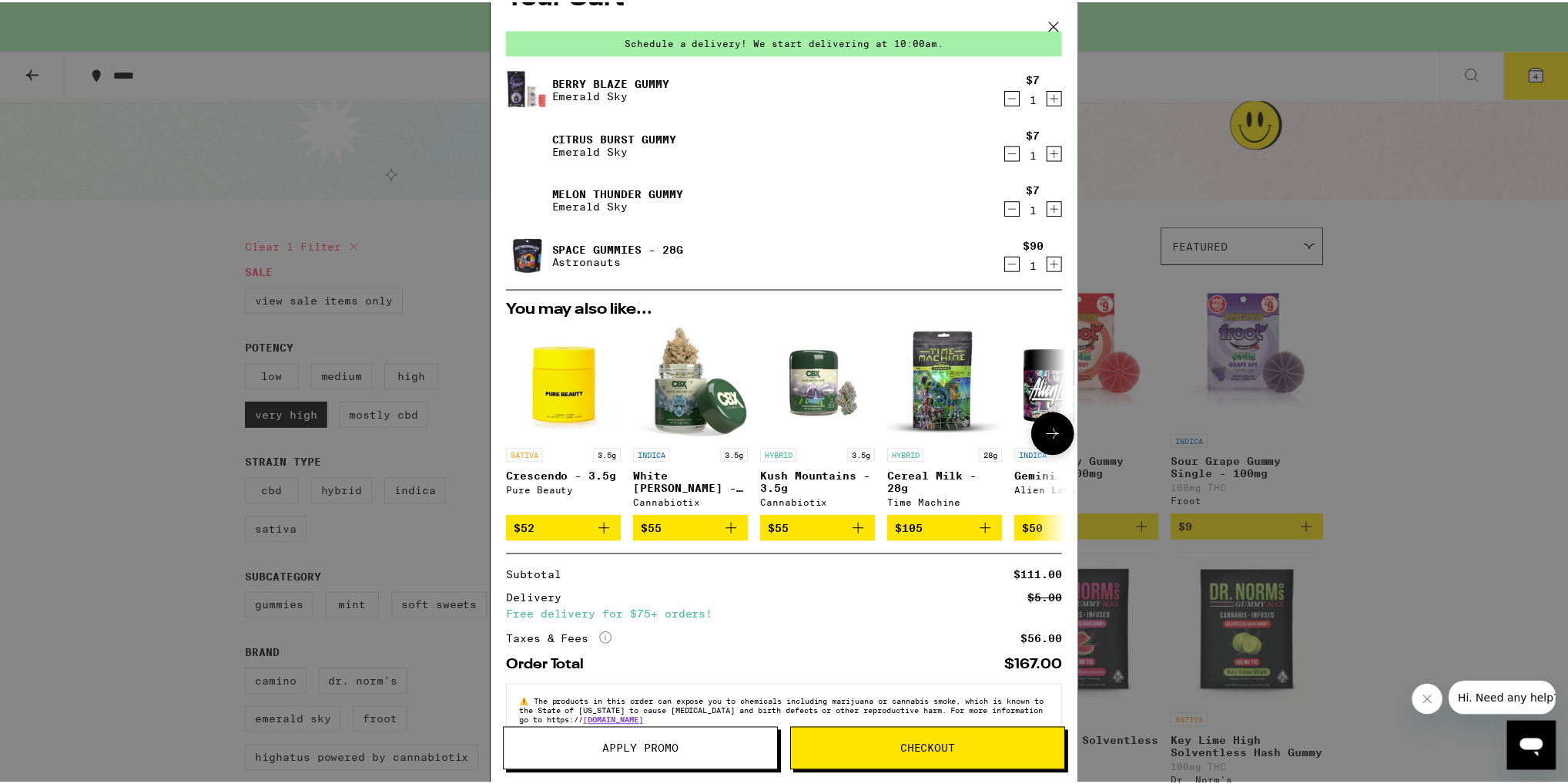
scroll to position [74, 0]
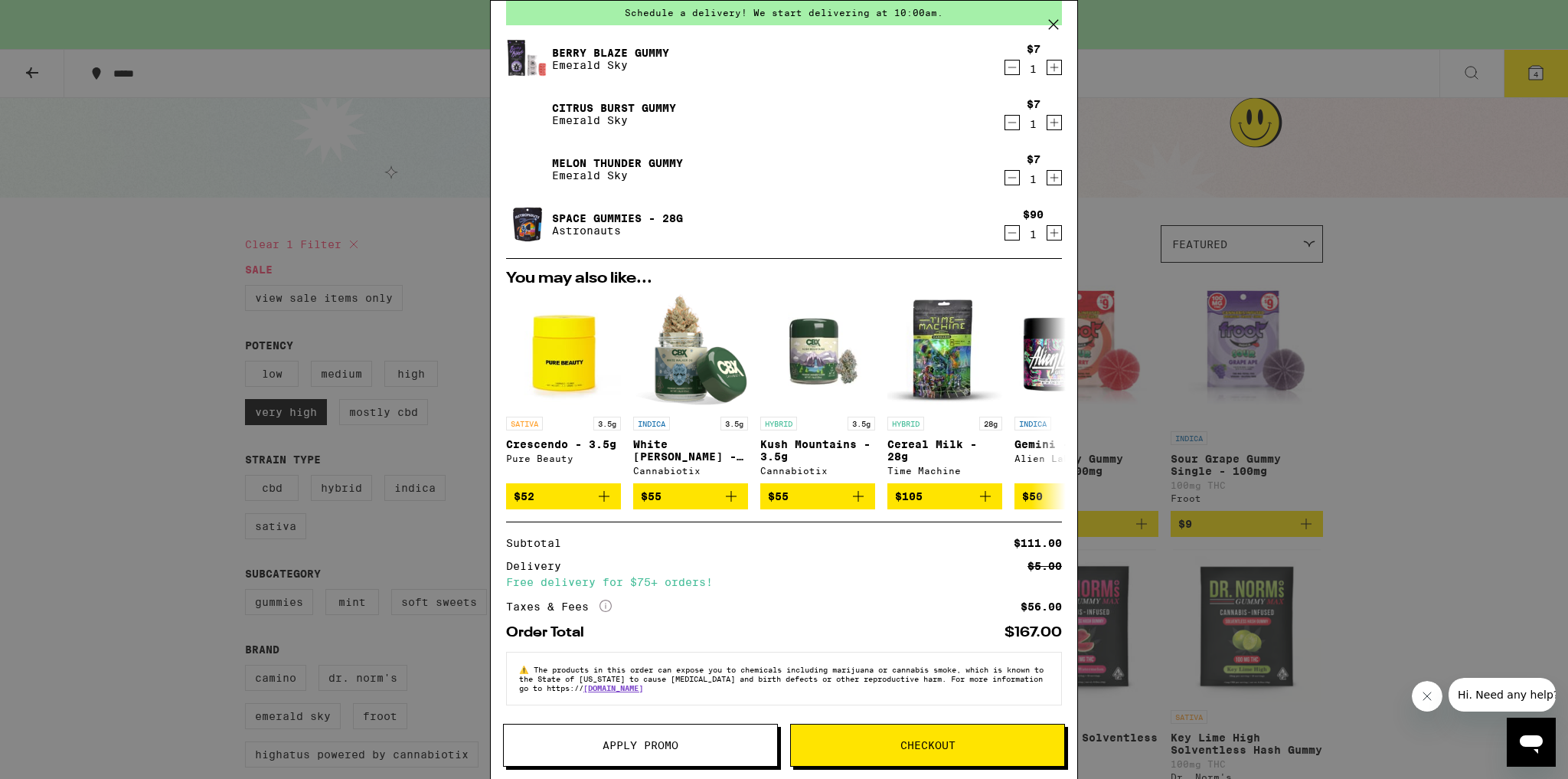
click at [1437, 464] on div "Your Cart Schedule a delivery! We start delivering at 10:00am. [PERSON_NAME] Bl…" at bounding box center [784, 390] width 1568 height 779
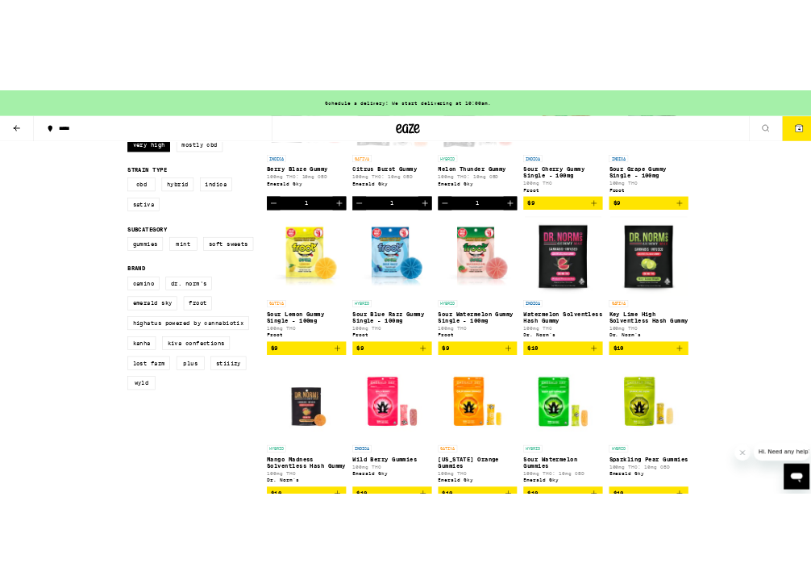
scroll to position [645, 0]
